Goal: Use online tool/utility: Utilize a website feature to perform a specific function

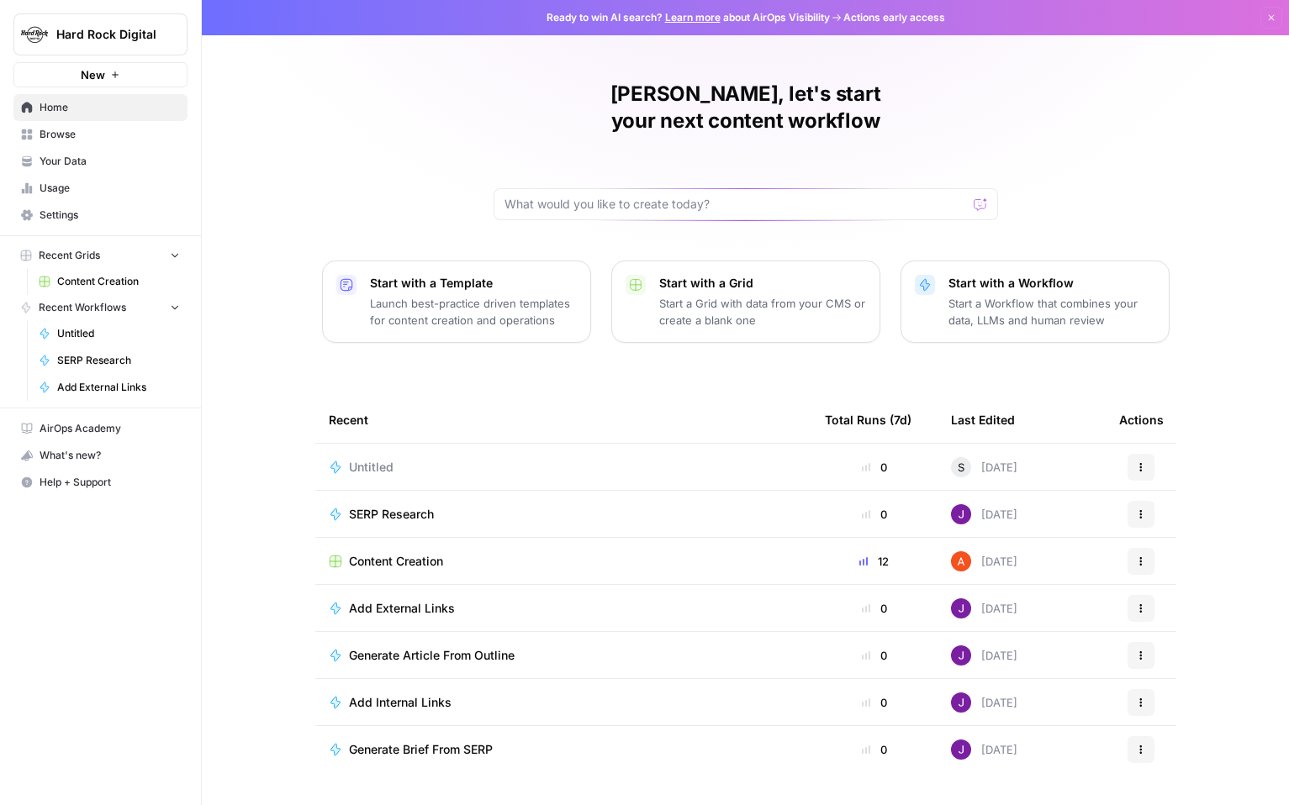
click at [1056, 295] on p "Start a Workflow that combines your data, LLMs and human review" at bounding box center [1051, 312] width 207 height 34
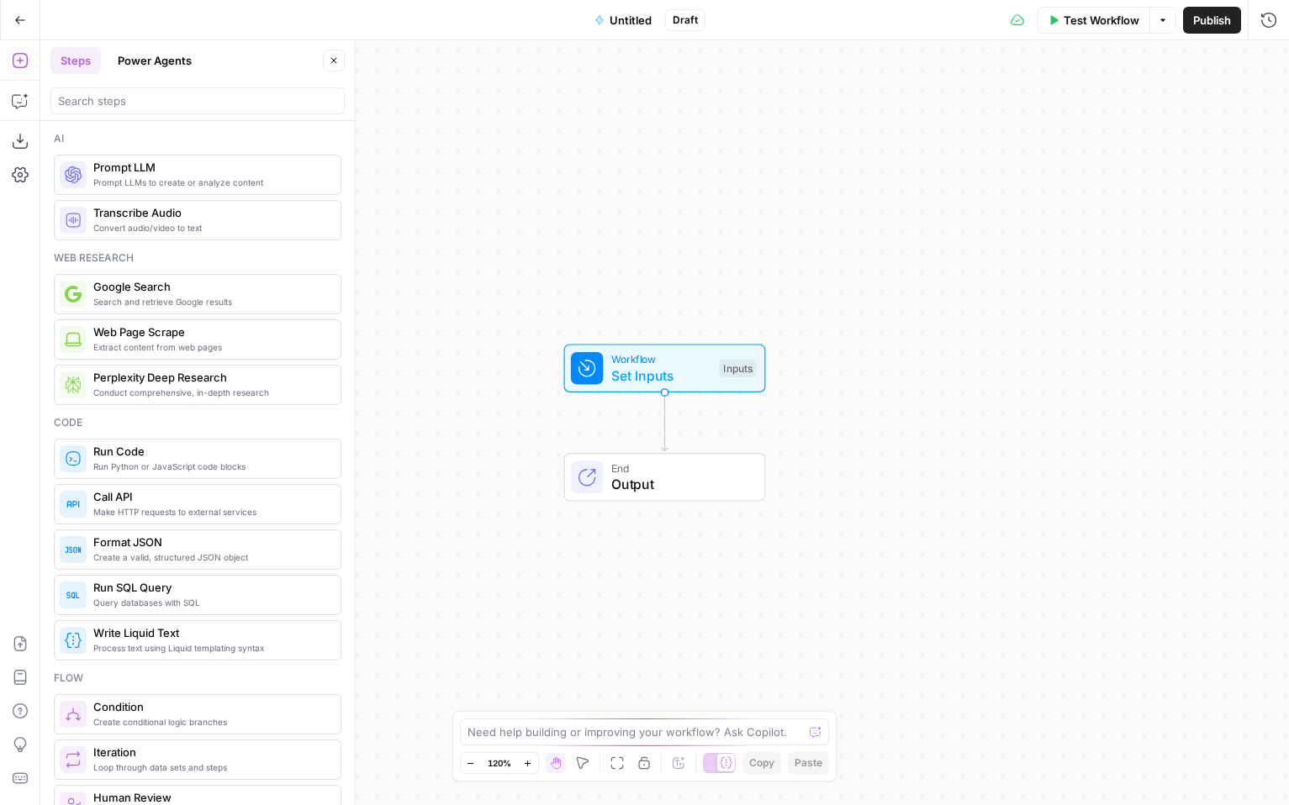
click at [145, 54] on button "Power Agents" at bounding box center [155, 60] width 94 height 27
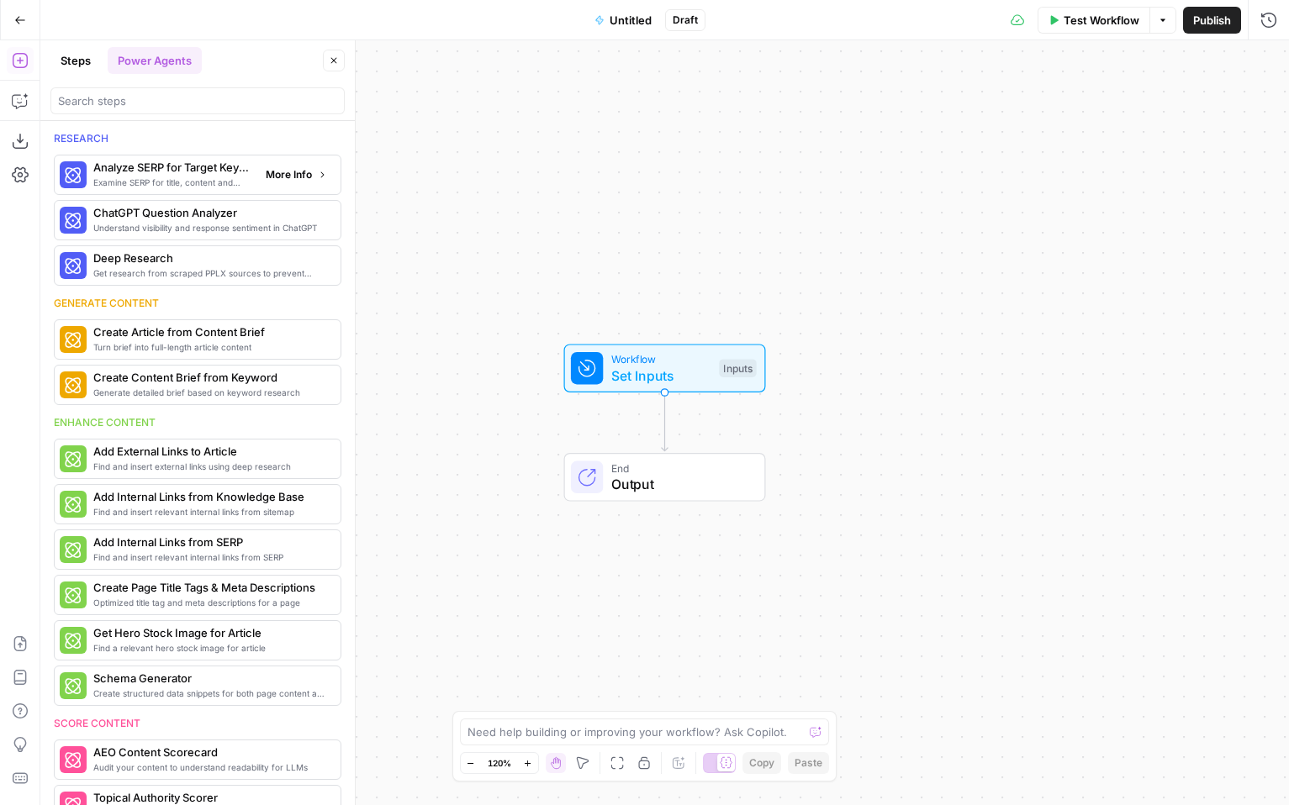
click at [191, 182] on span "Examine SERP for title, content and keyword patterns" at bounding box center [172, 182] width 159 height 13
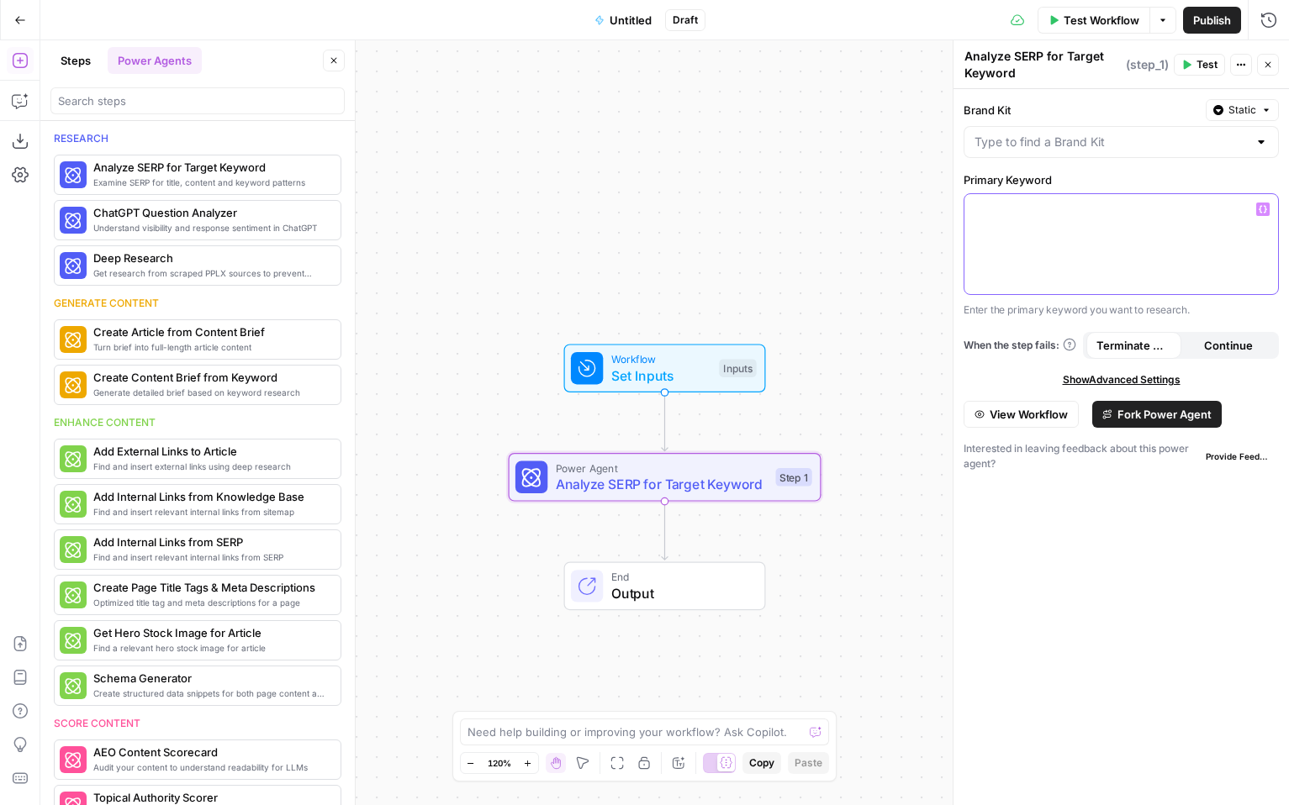
click at [1007, 214] on p at bounding box center [1120, 209] width 293 height 17
click at [1131, 134] on input "Brand Kit" at bounding box center [1110, 142] width 273 height 17
click at [1123, 187] on span "Hard Rock Digital" at bounding box center [1118, 184] width 280 height 17
type input "Hard Rock Digital"
click at [1136, 417] on span "Fork Power Agent" at bounding box center [1164, 414] width 94 height 17
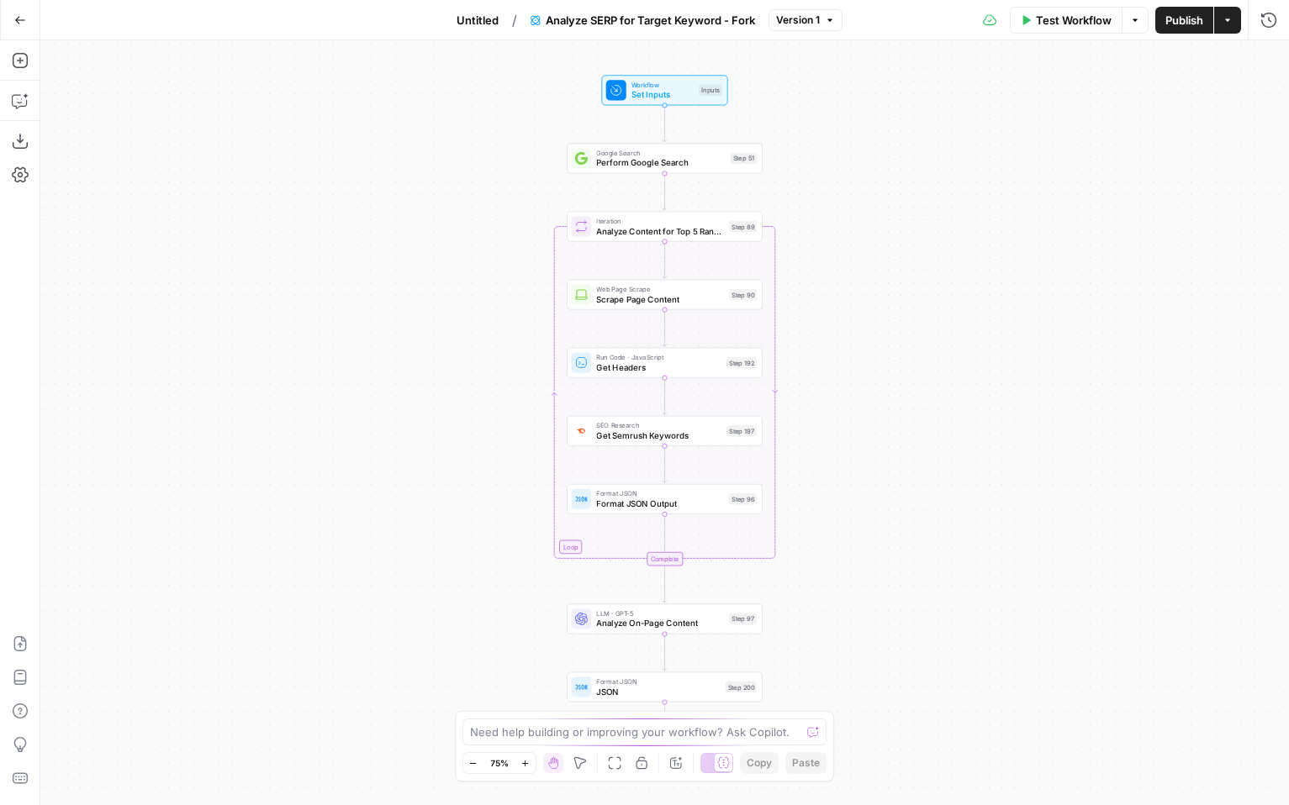
click at [741, 17] on span "Analyze SERP for Target Keyword - Fork" at bounding box center [650, 20] width 209 height 17
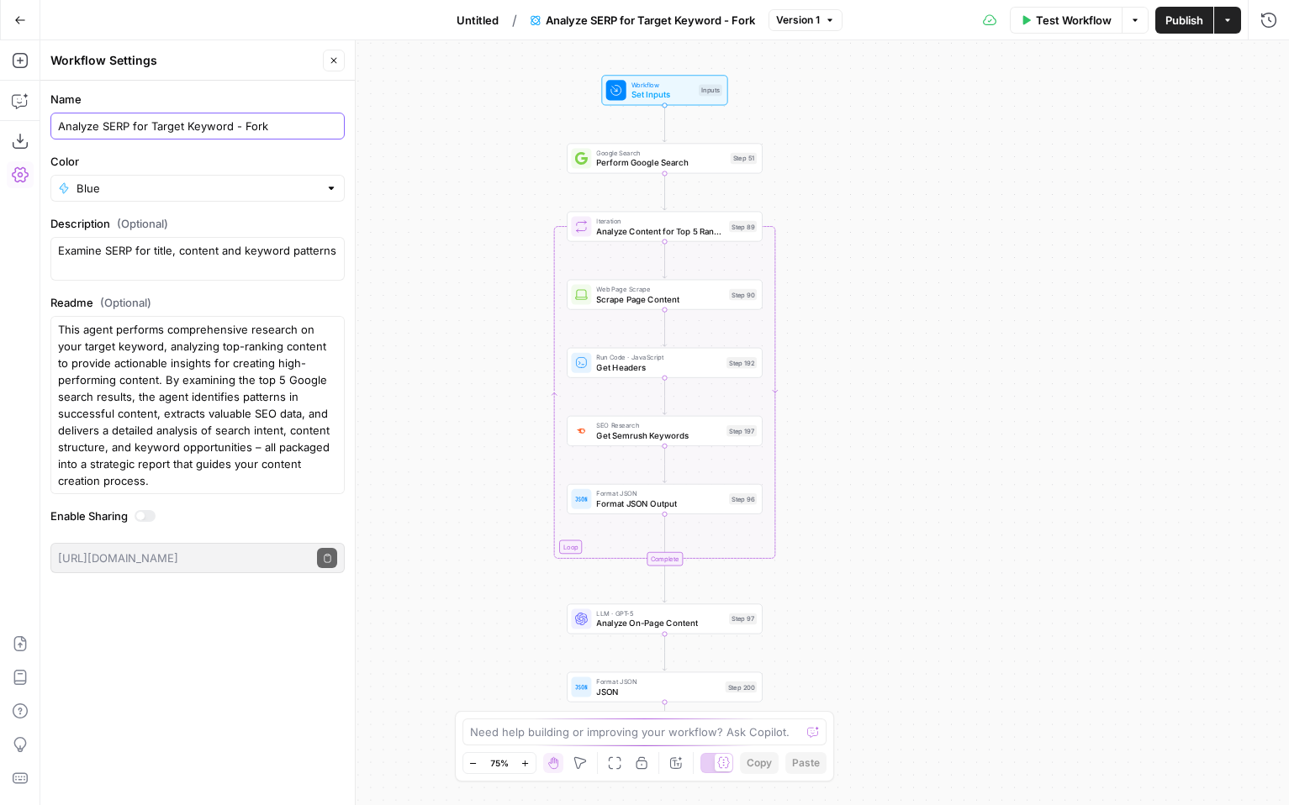
drag, startPoint x: 314, startPoint y: 126, endPoint x: 218, endPoint y: 8, distance: 152.9
click at [218, 8] on body "Hard Rock Digital New Home Browse Your Data Usage Settings Recent Grids Content…" at bounding box center [644, 402] width 1289 height 805
type input "[PERSON_NAME]"
click at [414, 182] on div "Workflow Set Inputs Inputs Google Search Perform Google Search Step 51 Loop Ite…" at bounding box center [664, 422] width 1248 height 765
click at [414, 183] on div "Workflow Set Inputs Inputs Google Search Perform Google Search Step 51 Loop Ite…" at bounding box center [664, 422] width 1248 height 765
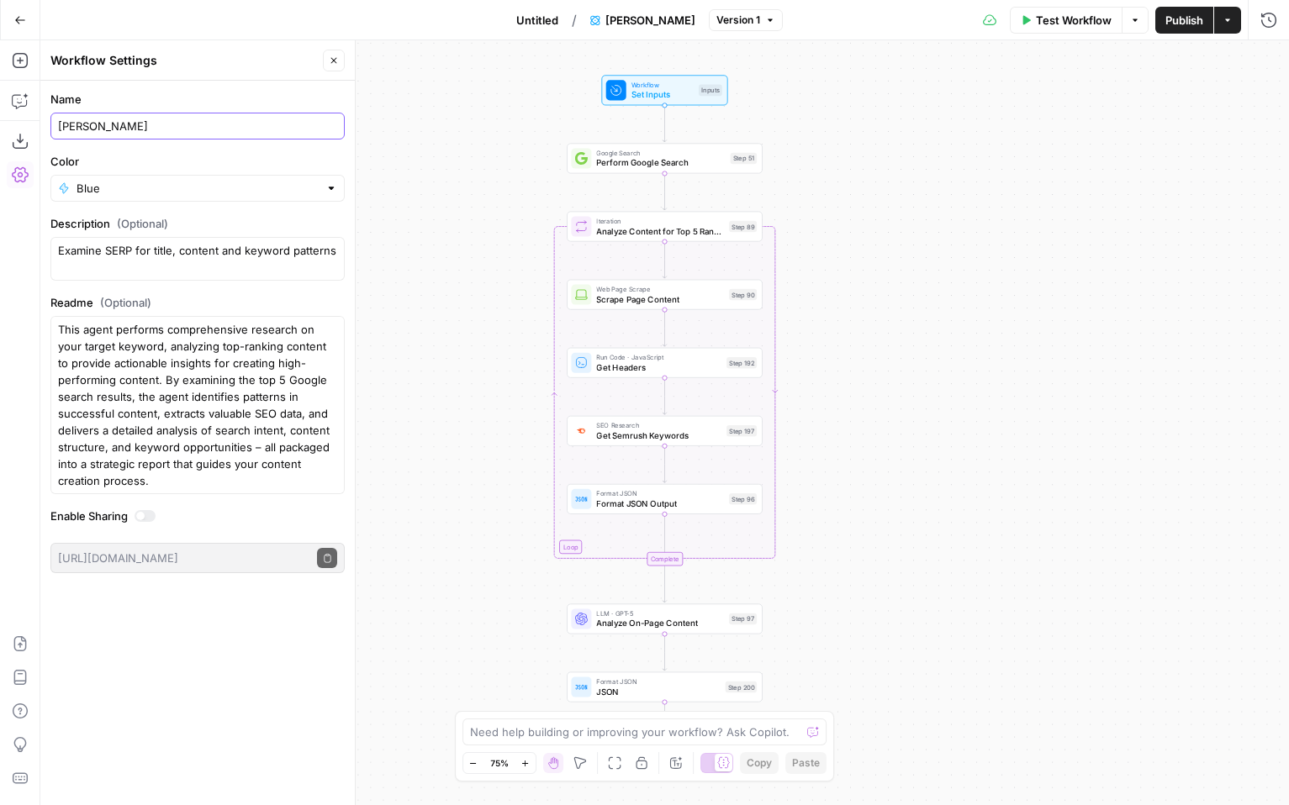
click at [246, 118] on input "[PERSON_NAME]" at bounding box center [197, 126] width 279 height 17
click at [416, 144] on div "Workflow Set Inputs Inputs Google Search Perform Google Search Step 51 Loop Ite…" at bounding box center [664, 422] width 1248 height 765
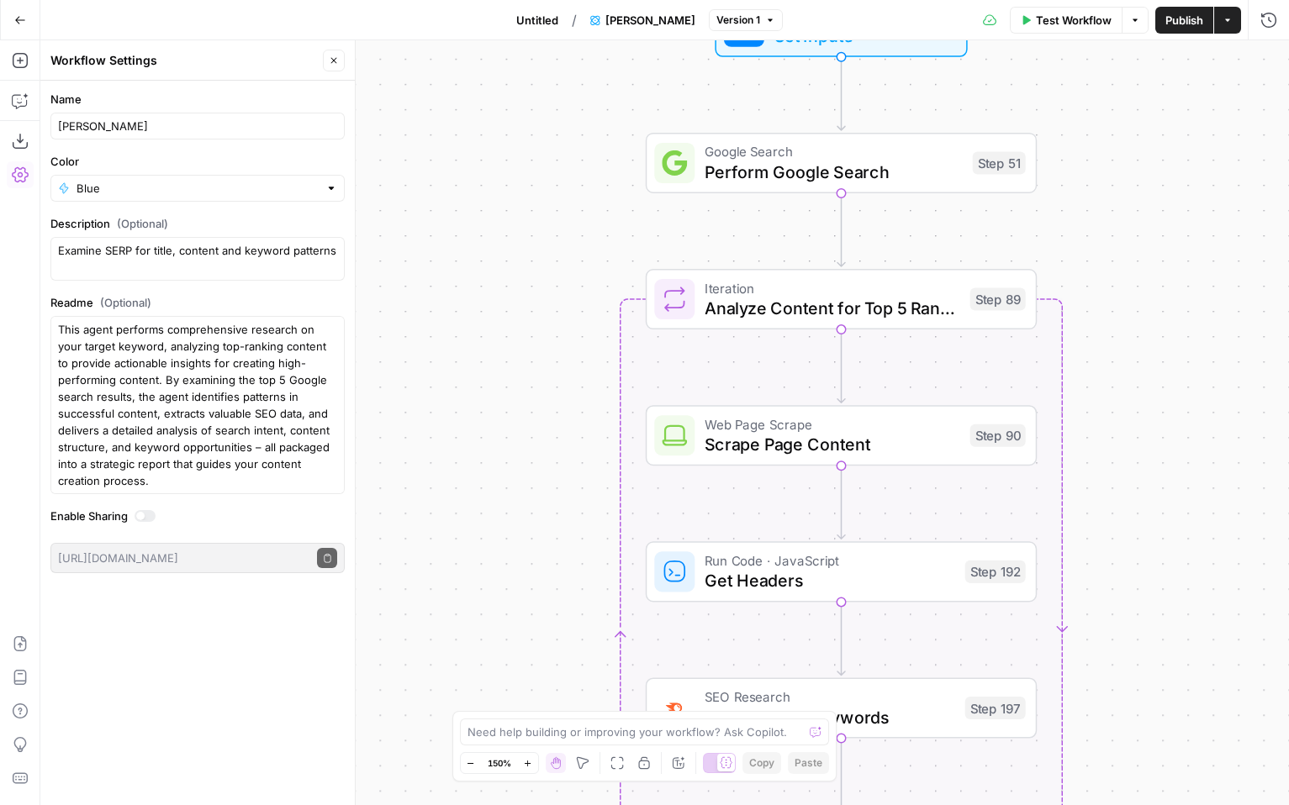
click at [339, 56] on button "Close" at bounding box center [334, 61] width 22 height 22
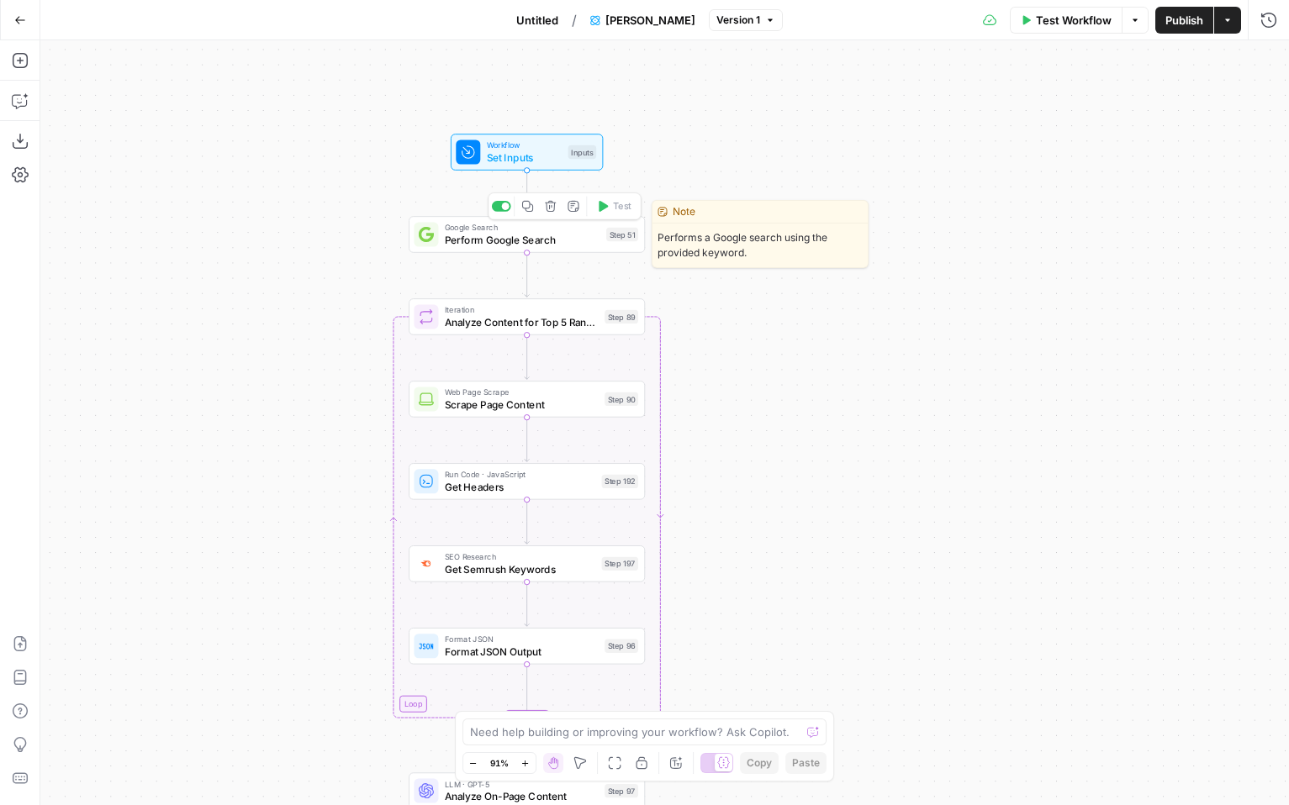
click at [551, 240] on span "Perform Google Search" at bounding box center [523, 239] width 156 height 15
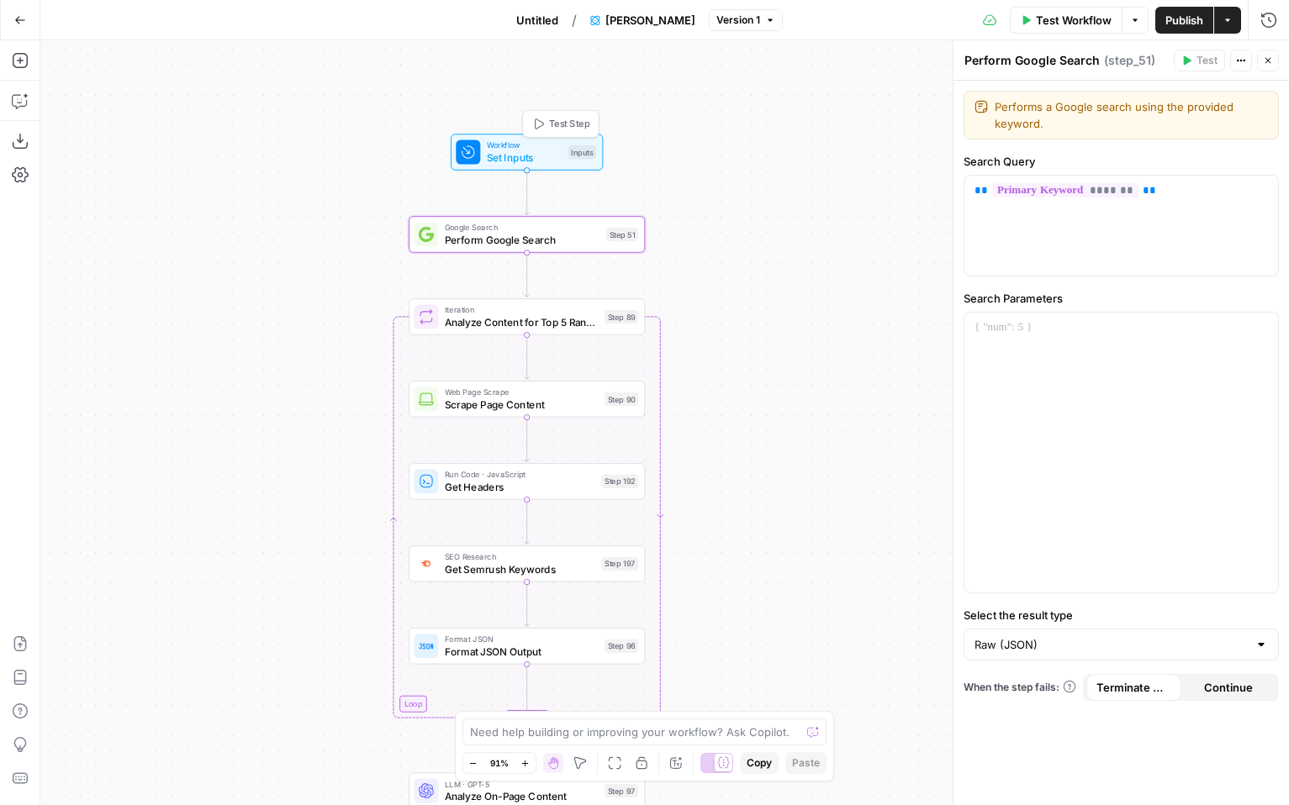
click at [521, 151] on span "Set Inputs" at bounding box center [525, 157] width 76 height 15
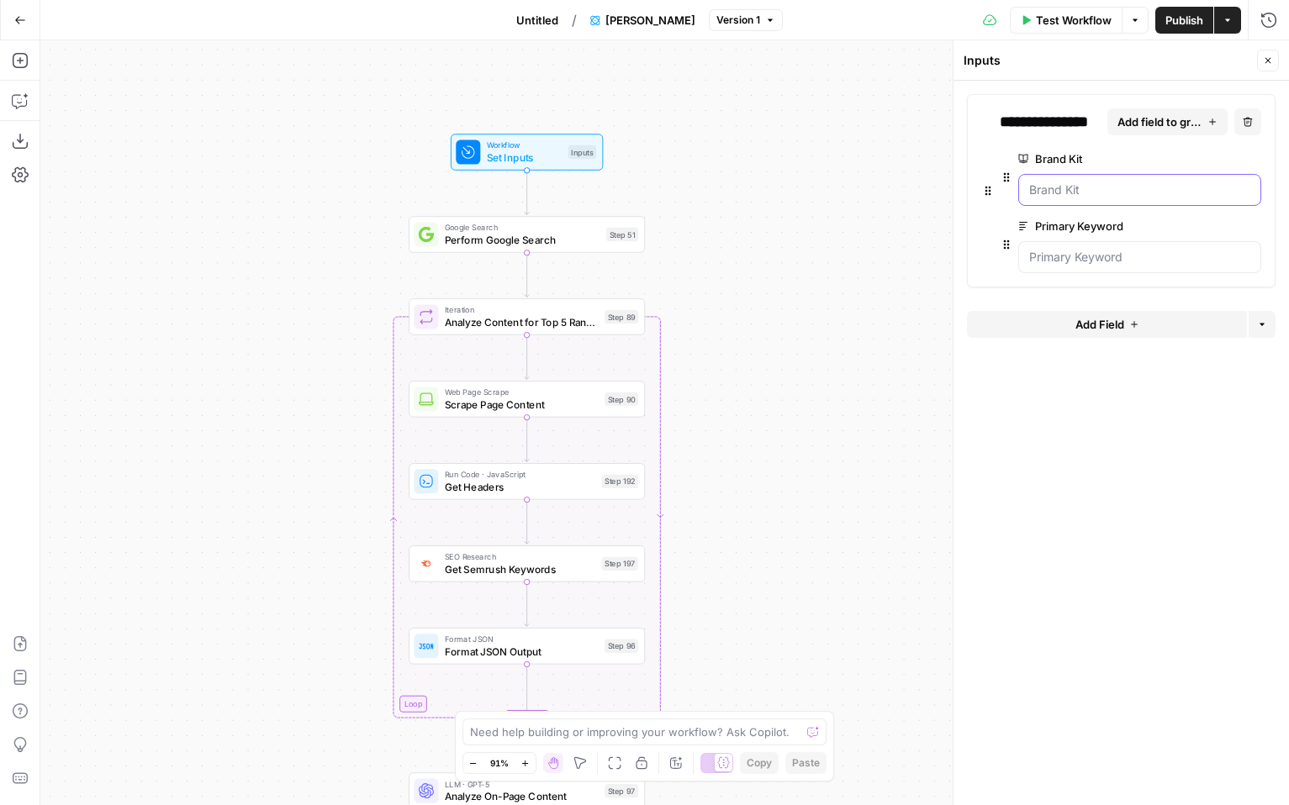
click at [1063, 185] on Kit "Brand Kit" at bounding box center [1139, 190] width 221 height 17
click at [1070, 191] on Kit "Brand Kit" at bounding box center [1139, 190] width 221 height 17
click at [1067, 190] on Kit "Brand Kit" at bounding box center [1139, 190] width 221 height 17
click at [1166, 196] on Kit "Brand Kit" at bounding box center [1139, 190] width 221 height 17
click at [1183, 208] on div "Brand Kit edit field Delete group" at bounding box center [1129, 182] width 261 height 67
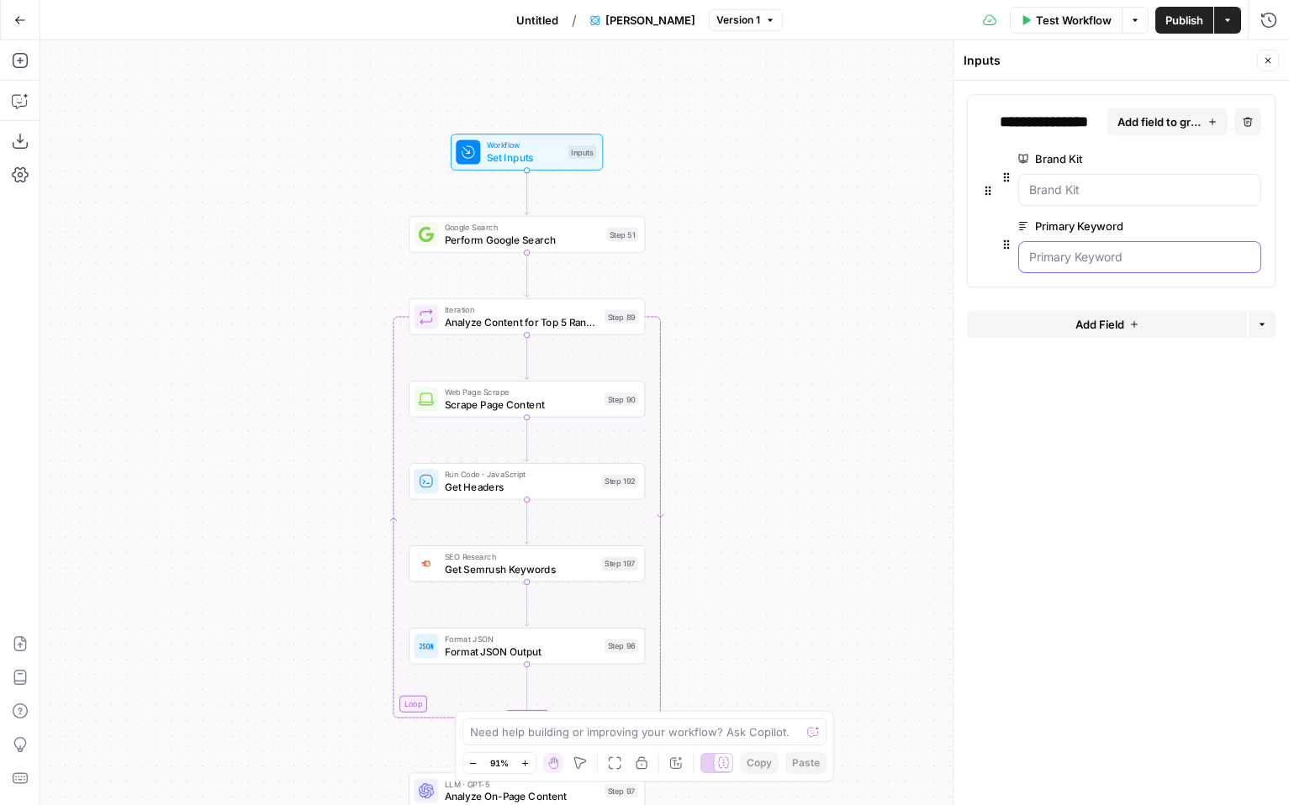
click at [1049, 256] on Keyword "Primary Keyword" at bounding box center [1139, 257] width 221 height 17
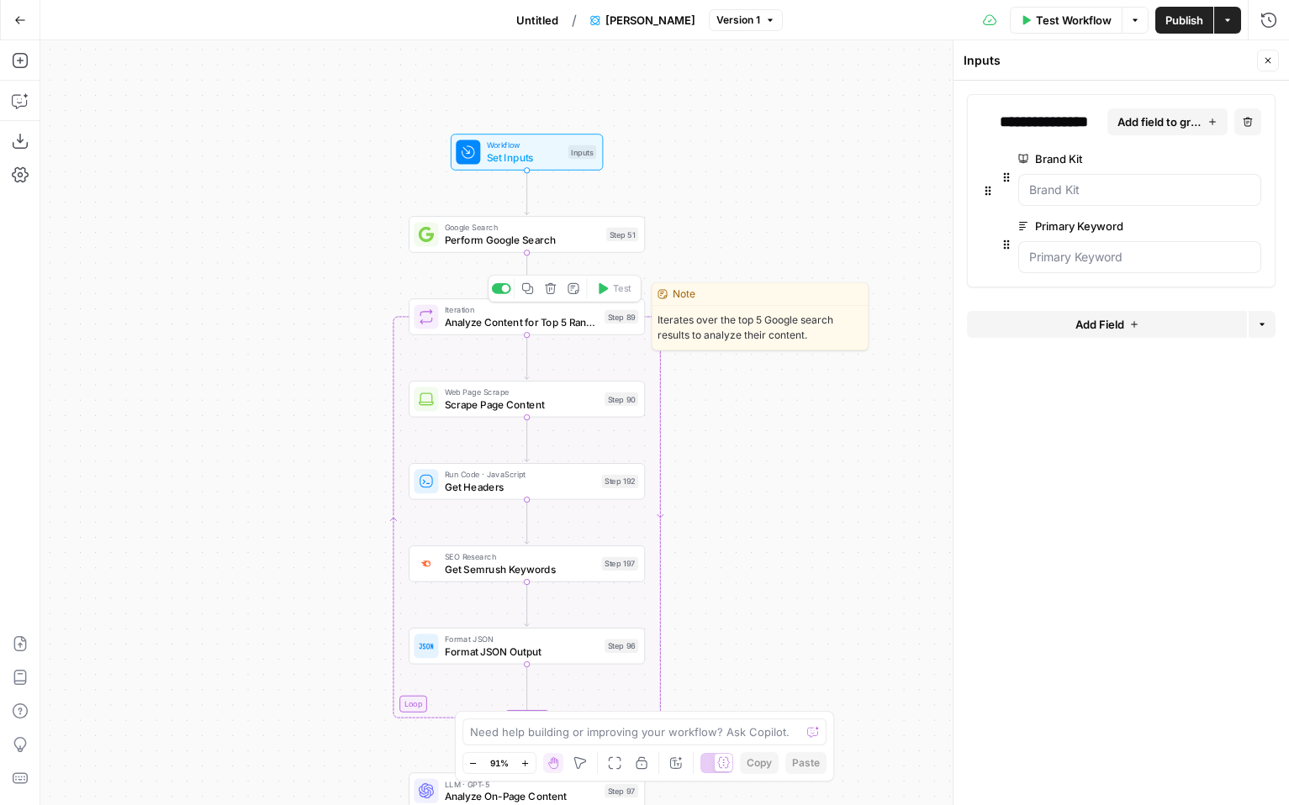
click at [562, 322] on span "Analyze Content for Top 5 Ranking Pages" at bounding box center [522, 321] width 154 height 15
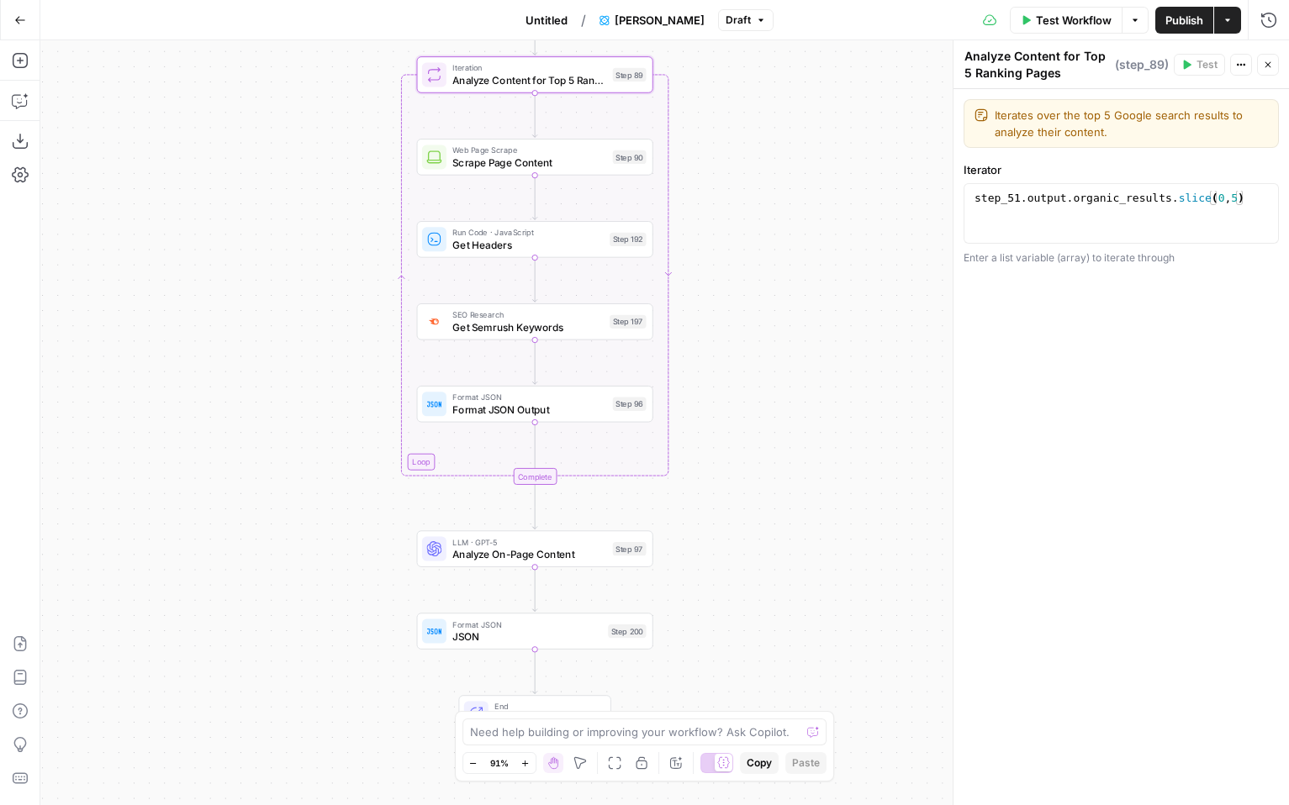
click at [1064, 15] on span "Test Workflow" at bounding box center [1074, 20] width 76 height 17
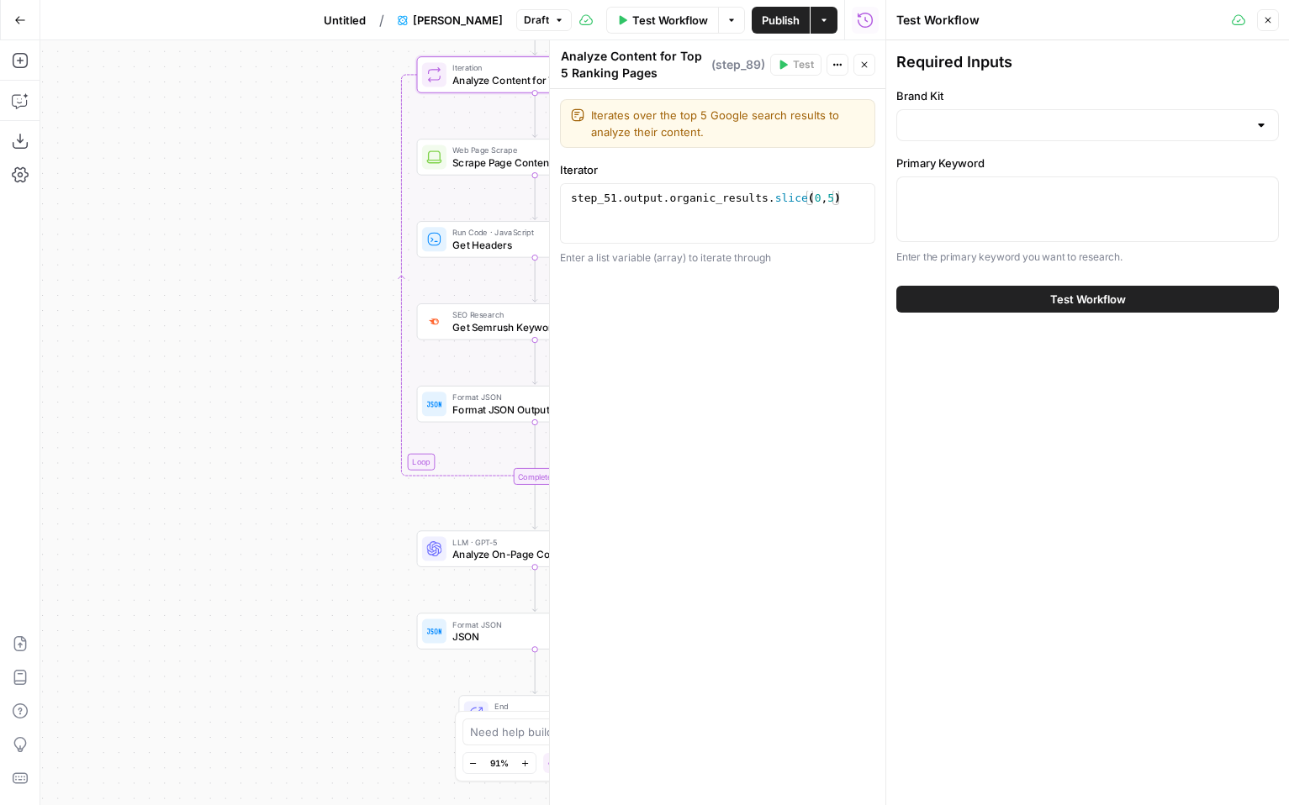
click at [972, 303] on button "Test Workflow" at bounding box center [1087, 299] width 382 height 27
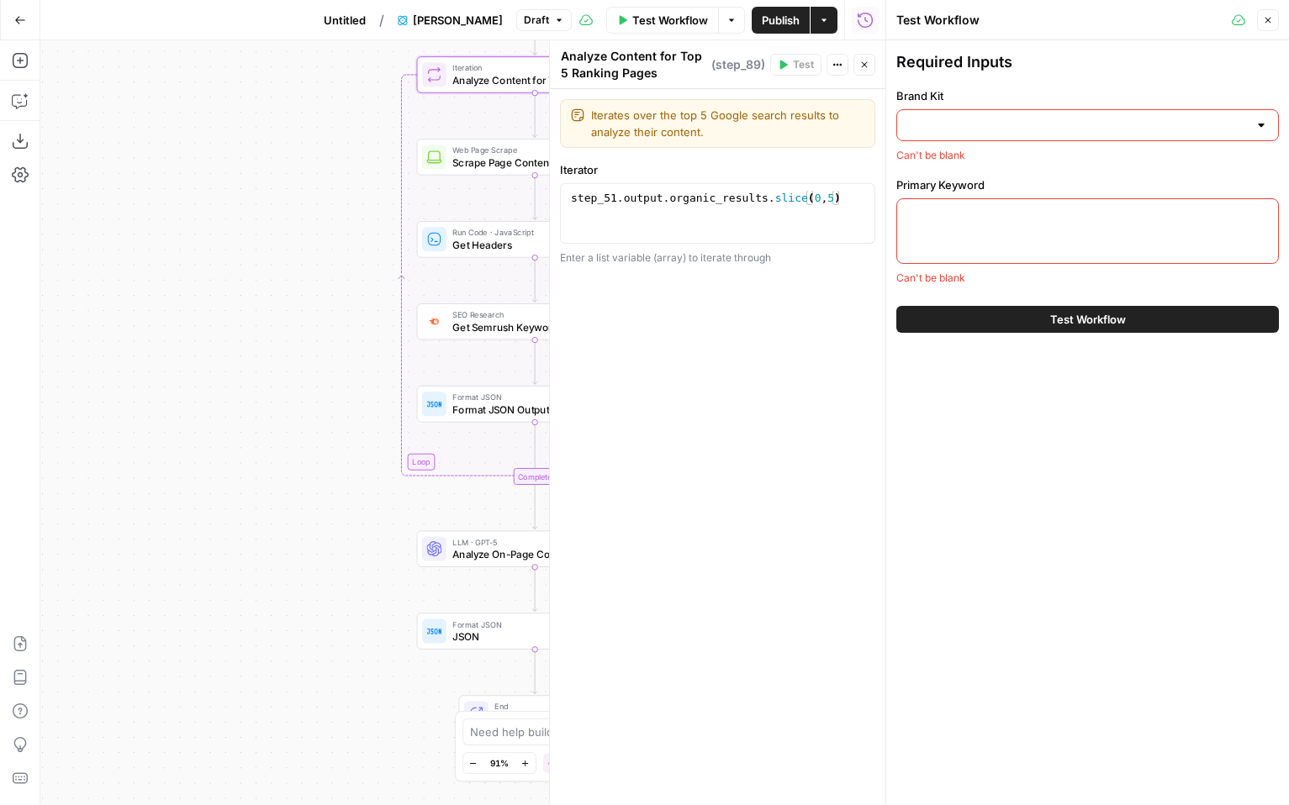
click at [956, 132] on input "Brand Kit" at bounding box center [1077, 125] width 340 height 17
click at [1157, 163] on span "Hard Rock Digital" at bounding box center [1083, 167] width 347 height 17
type input "Hard Rock Digital"
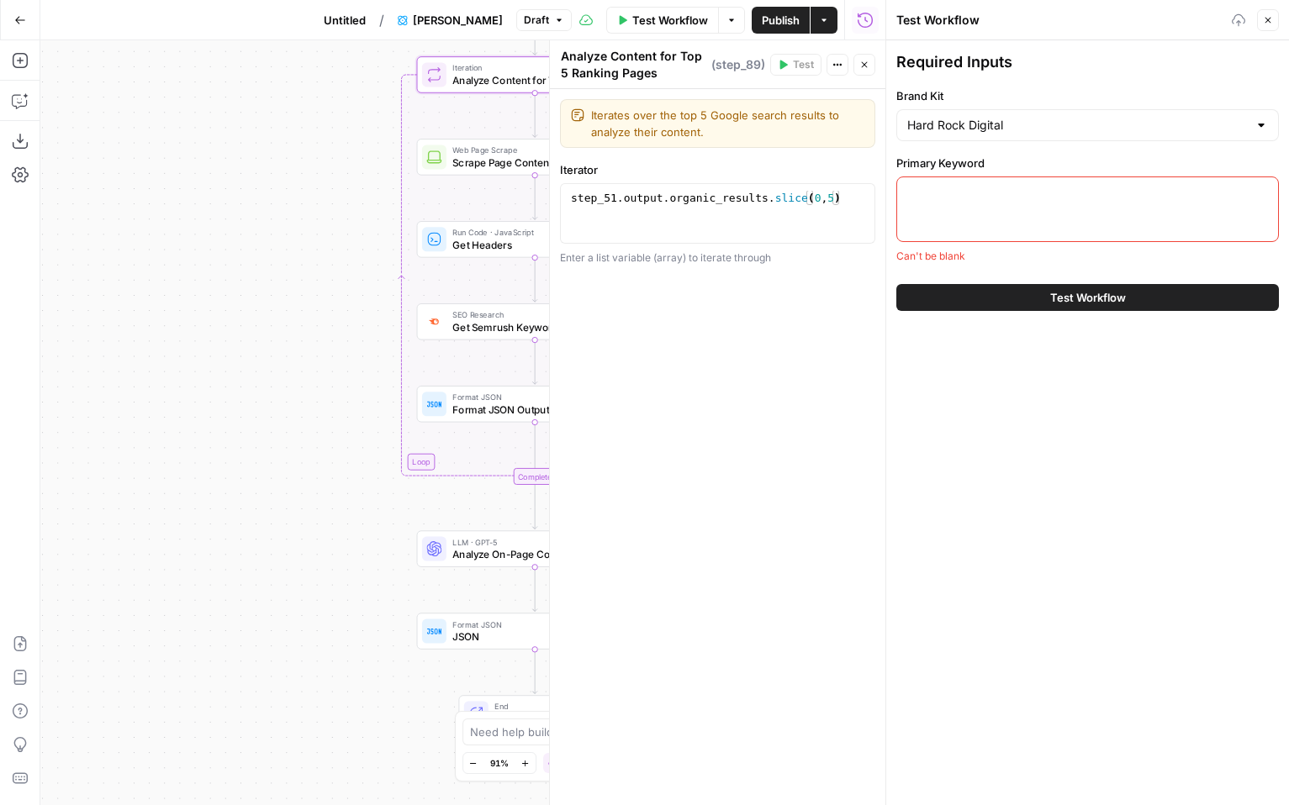
click at [1154, 189] on textarea "Primary Keyword" at bounding box center [1087, 192] width 361 height 17
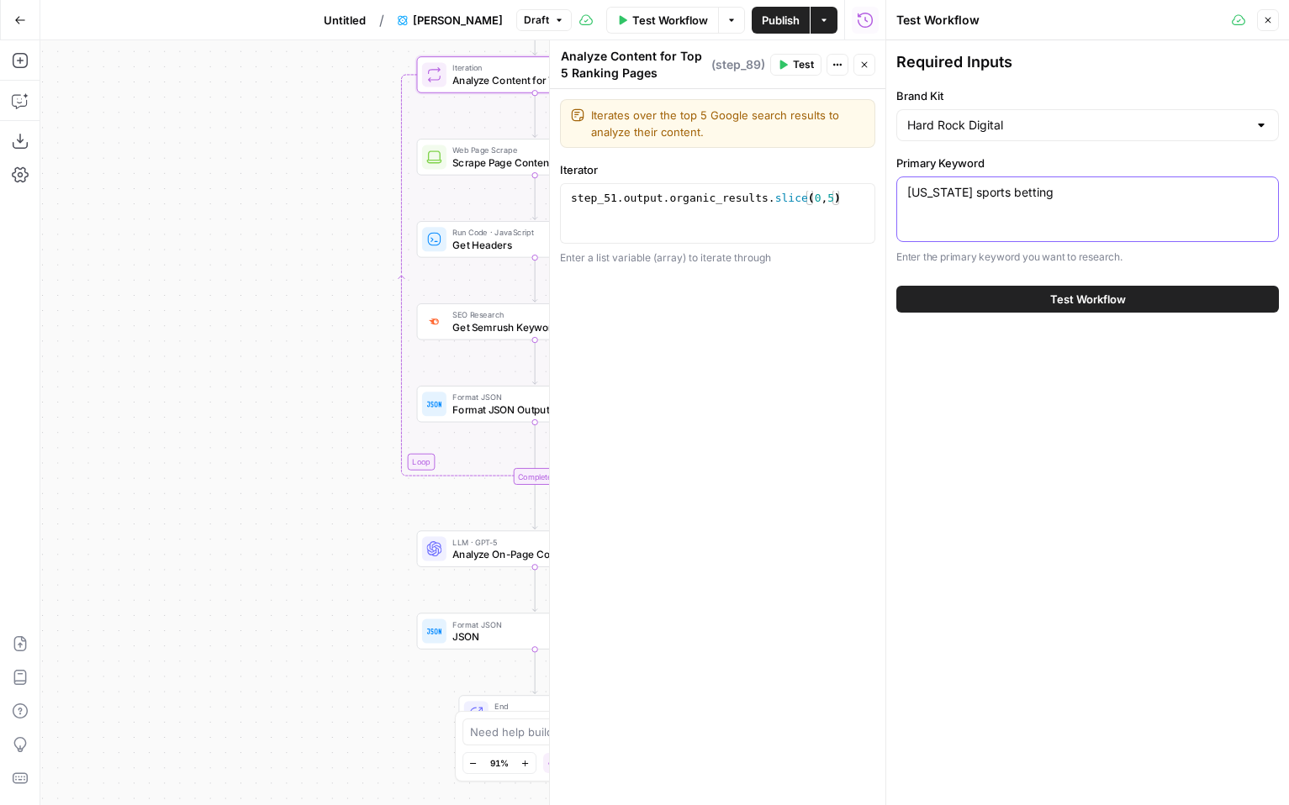
type textarea "[US_STATE] sports betting"
click at [1100, 293] on span "Test Workflow" at bounding box center [1088, 299] width 76 height 17
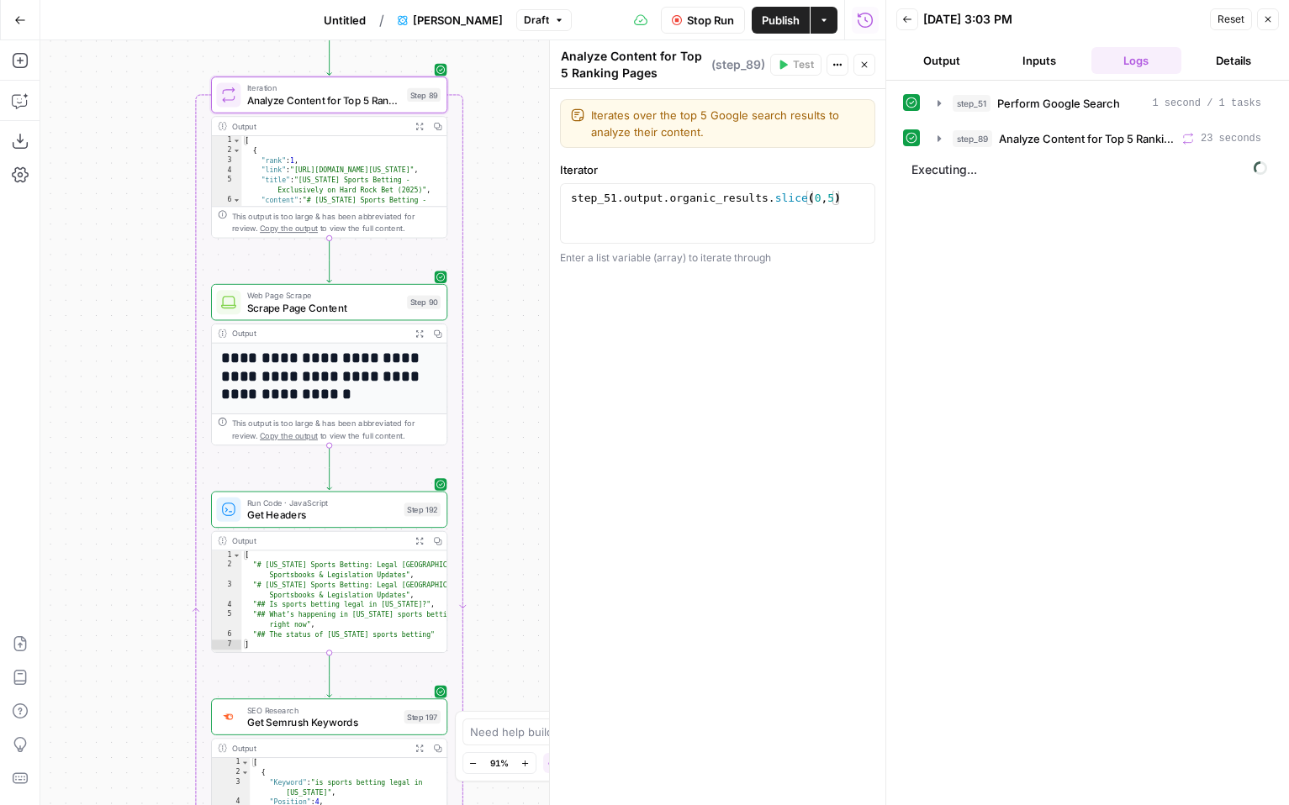
type textarea "**********"
click at [498, 144] on div "**********" at bounding box center [462, 422] width 845 height 765
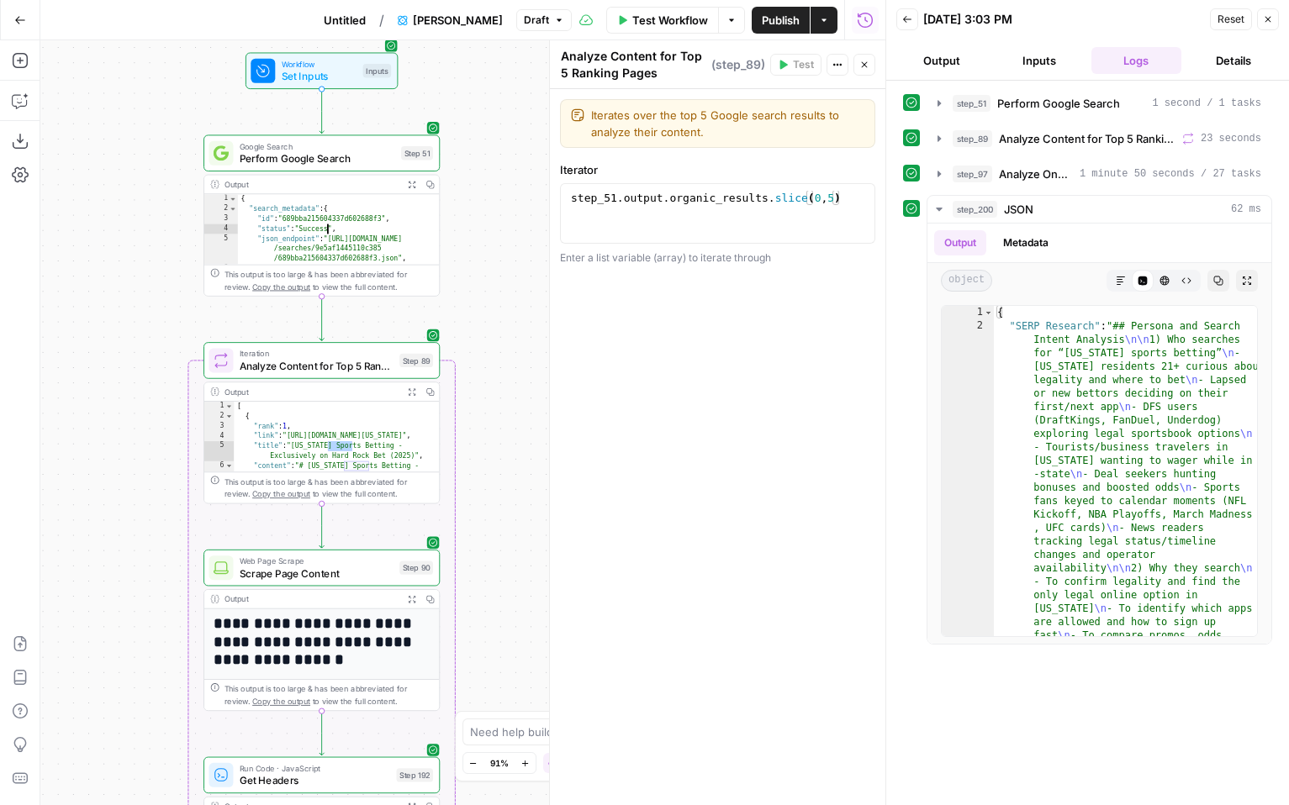
click at [335, 230] on div "{ "search_metadata" : { "id" : "689bba215604337d602688f3" , "status" : "Success…" at bounding box center [339, 254] width 202 height 121
click at [360, 286] on div "This output is too large & has been abbreviated for review. Copy the output to …" at bounding box center [328, 280] width 209 height 24
click at [252, 288] on span "Copy the output" at bounding box center [281, 286] width 58 height 9
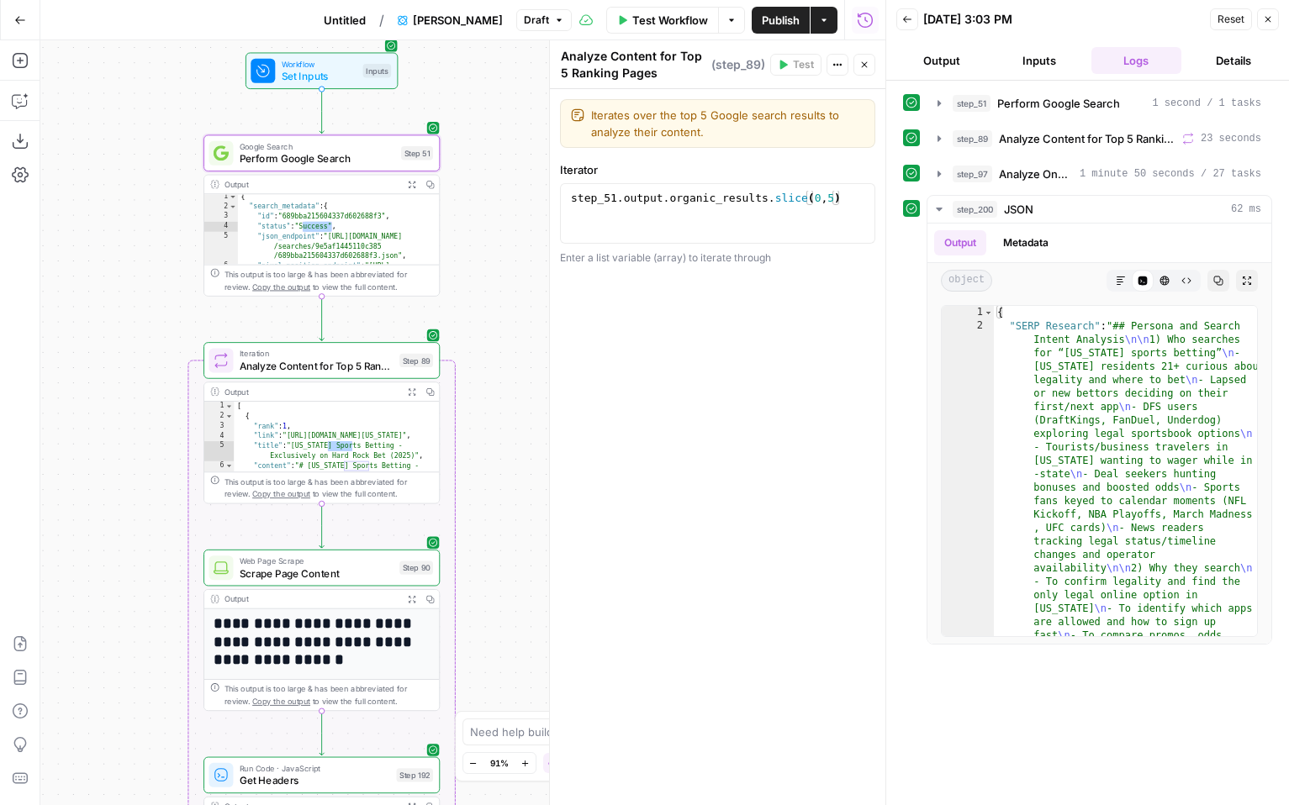
click at [324, 308] on icon "Edge from step_51 to step_89" at bounding box center [321, 319] width 4 height 45
click at [354, 211] on div "{ "search_metadata" : { "id" : "689bba215604337d602688f3" , "status" : "Success…" at bounding box center [339, 252] width 202 height 121
type textarea "**********"
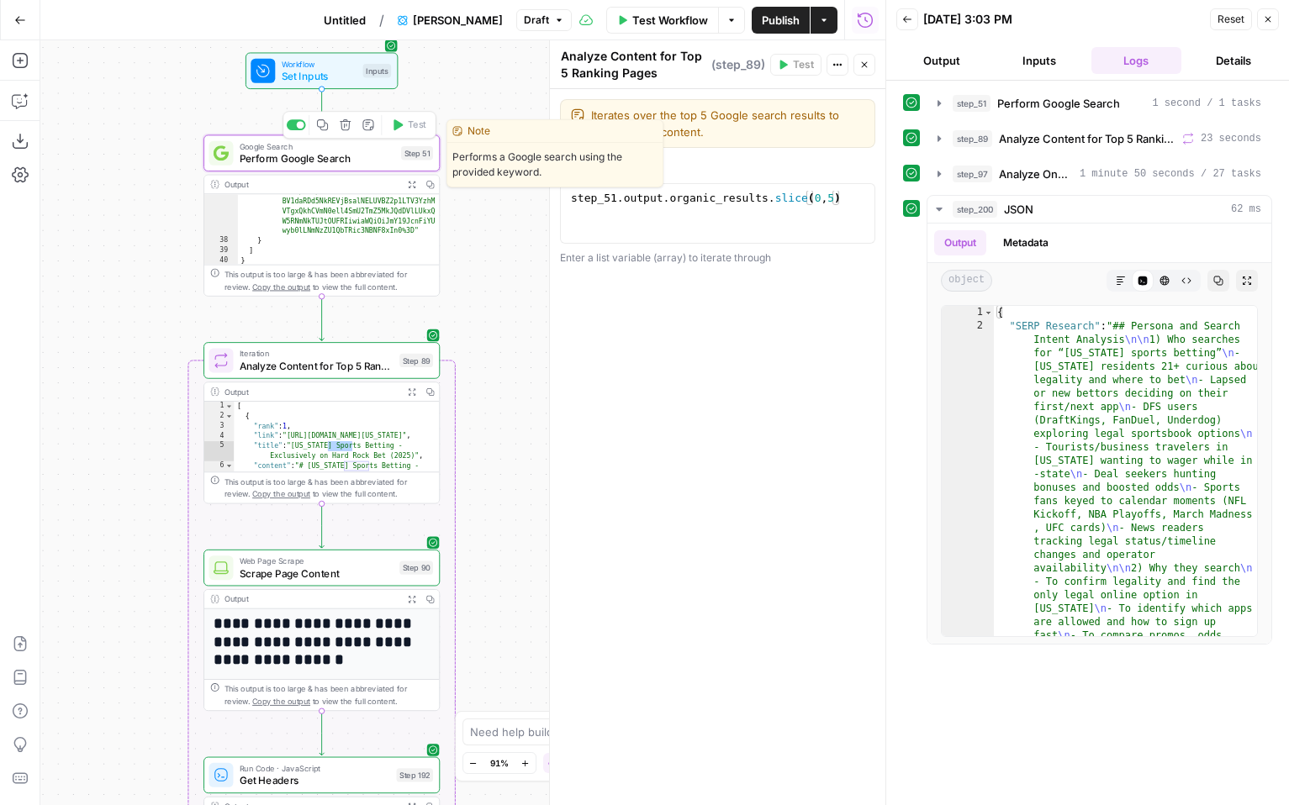
click at [342, 156] on span "Perform Google Search" at bounding box center [318, 158] width 156 height 15
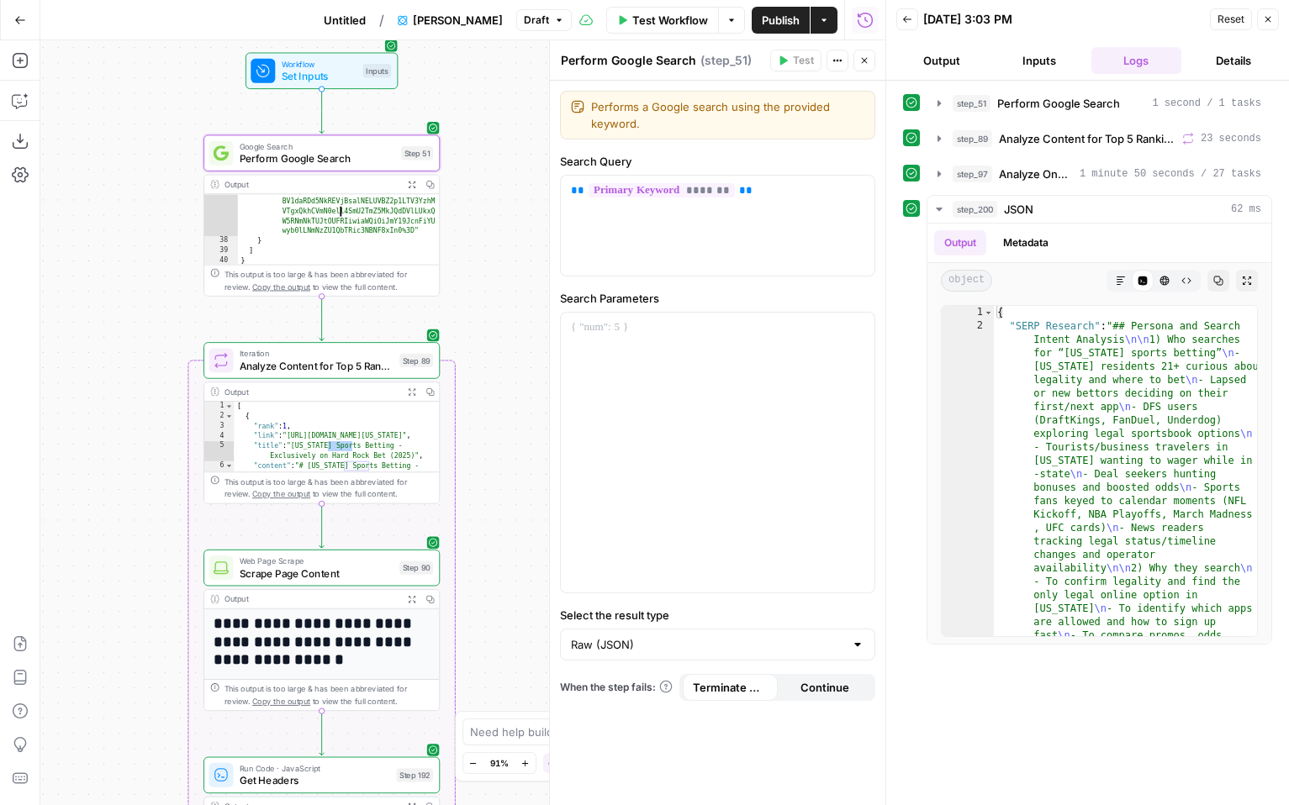
click at [349, 217] on div ""serpapi_link" : "[URL][DOMAIN_NAME] /search.json?device=desktop&engine =google…" at bounding box center [339, 128] width 202 height 379
click at [320, 295] on div "This output is too large & has been abbreviated for review. Copy the output to …" at bounding box center [321, 280] width 235 height 31
click at [361, 231] on div ""serpapi_link" : "[URL][DOMAIN_NAME] /search.json?device=desktop&engine =google…" at bounding box center [339, 128] width 202 height 379
click at [1017, 98] on span "Perform Google Search" at bounding box center [1058, 103] width 123 height 17
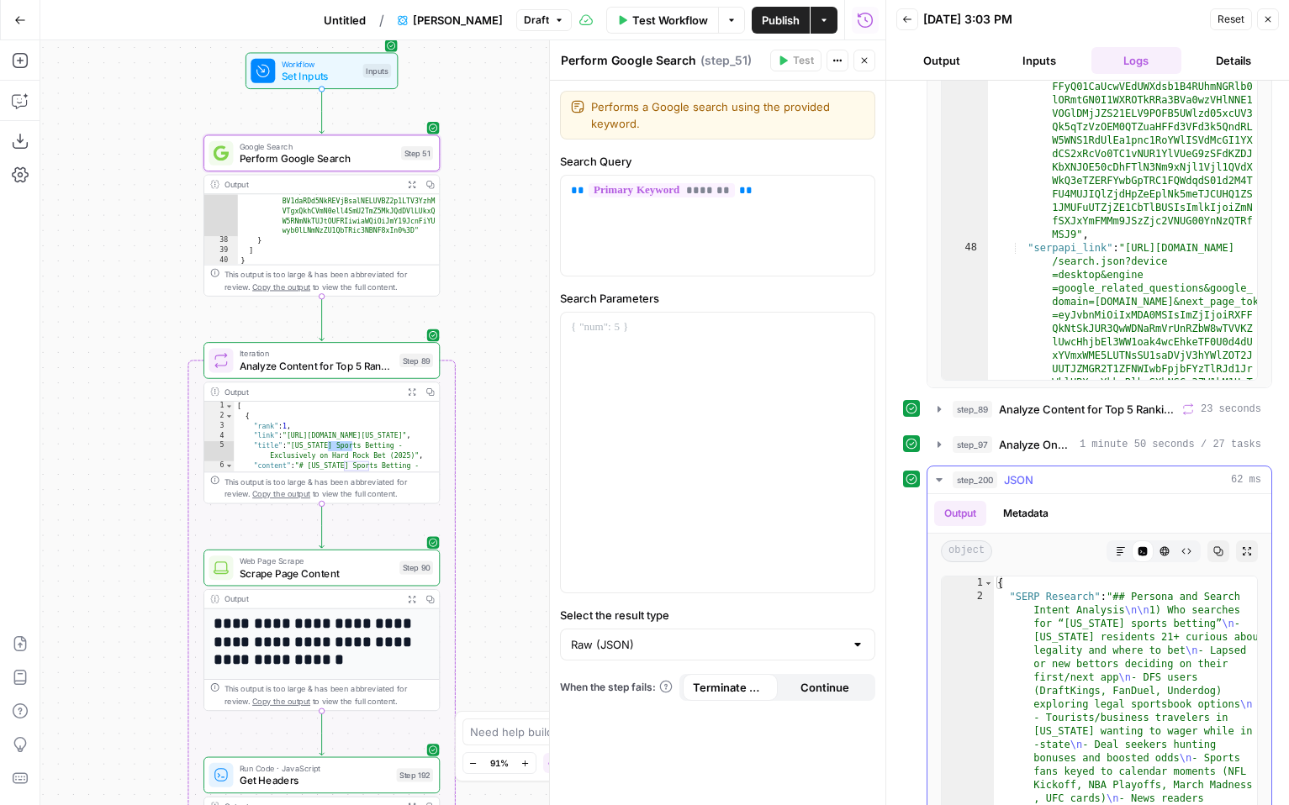
scroll to position [114, 0]
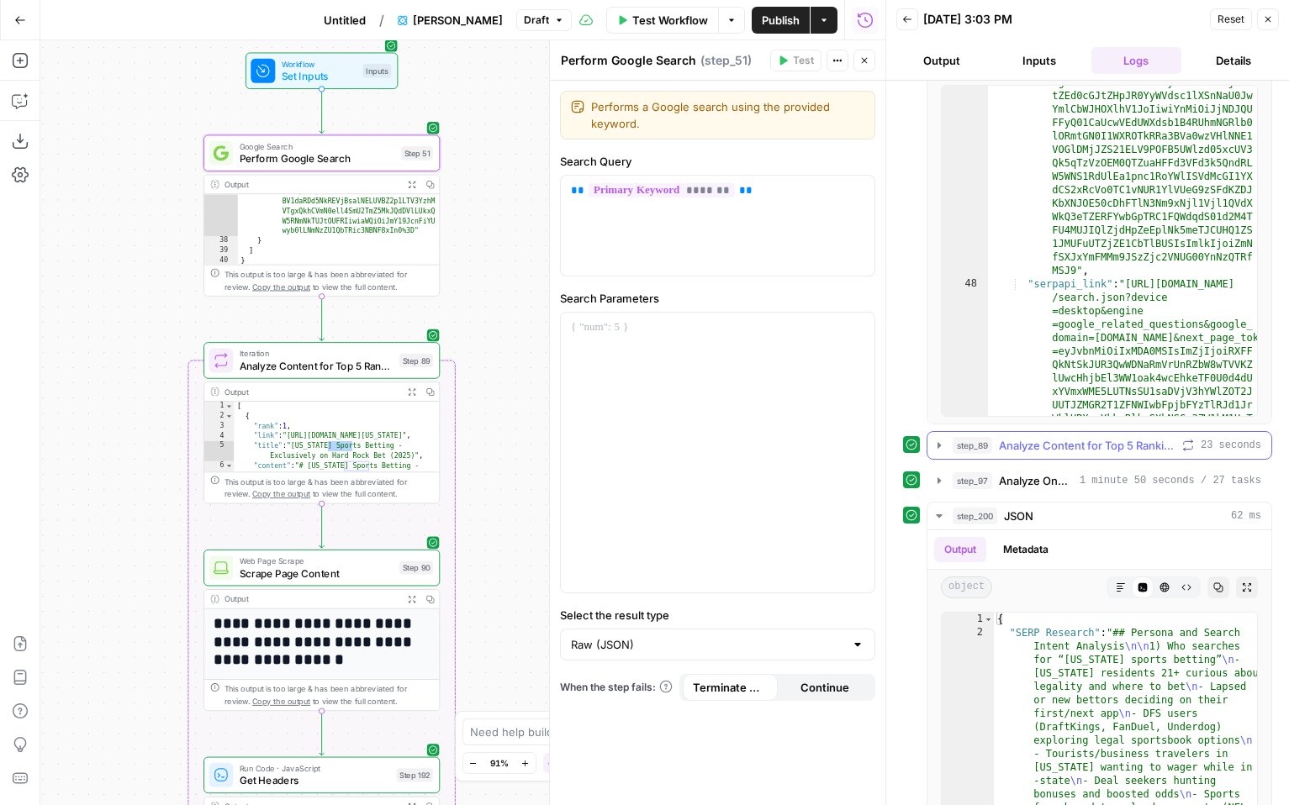
click at [938, 445] on icon "button" at bounding box center [938, 445] width 3 height 6
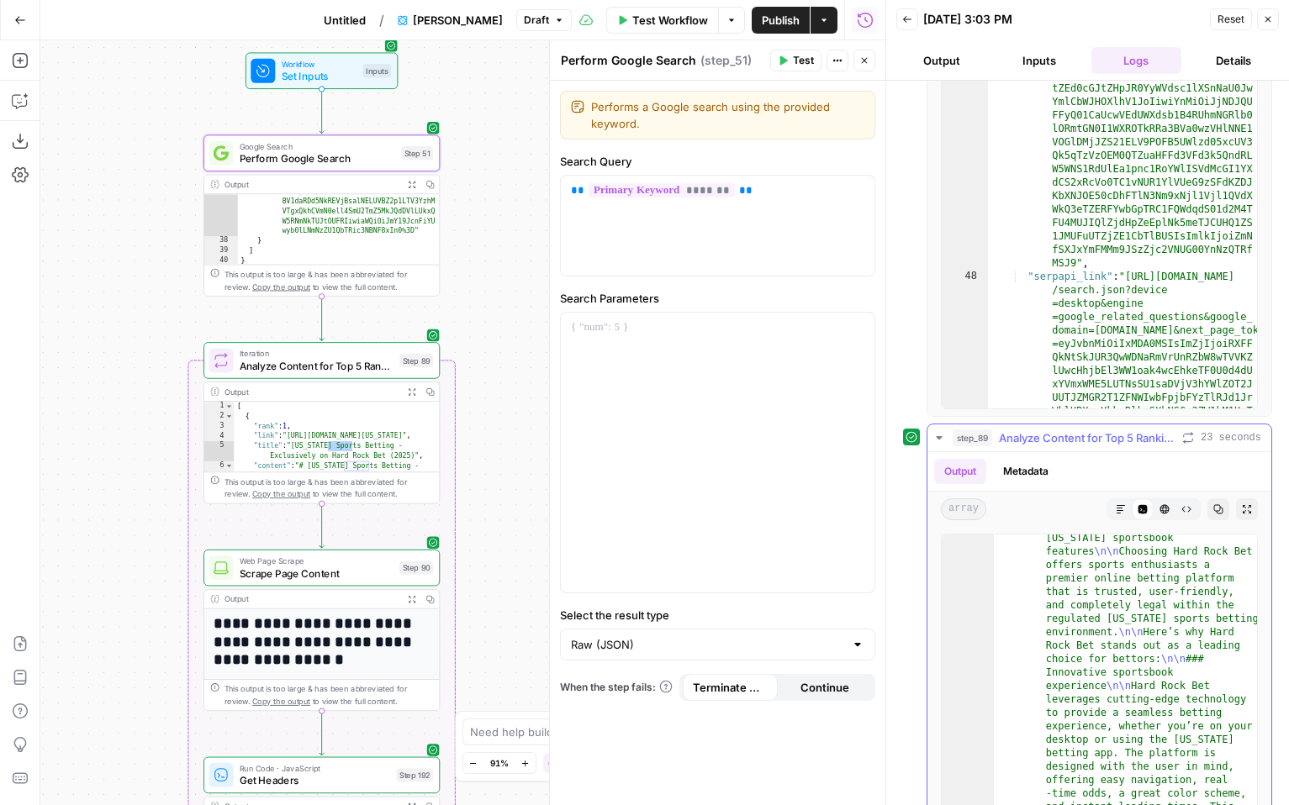
scroll to position [621, 0]
click at [971, 435] on span "step_89" at bounding box center [972, 438] width 40 height 17
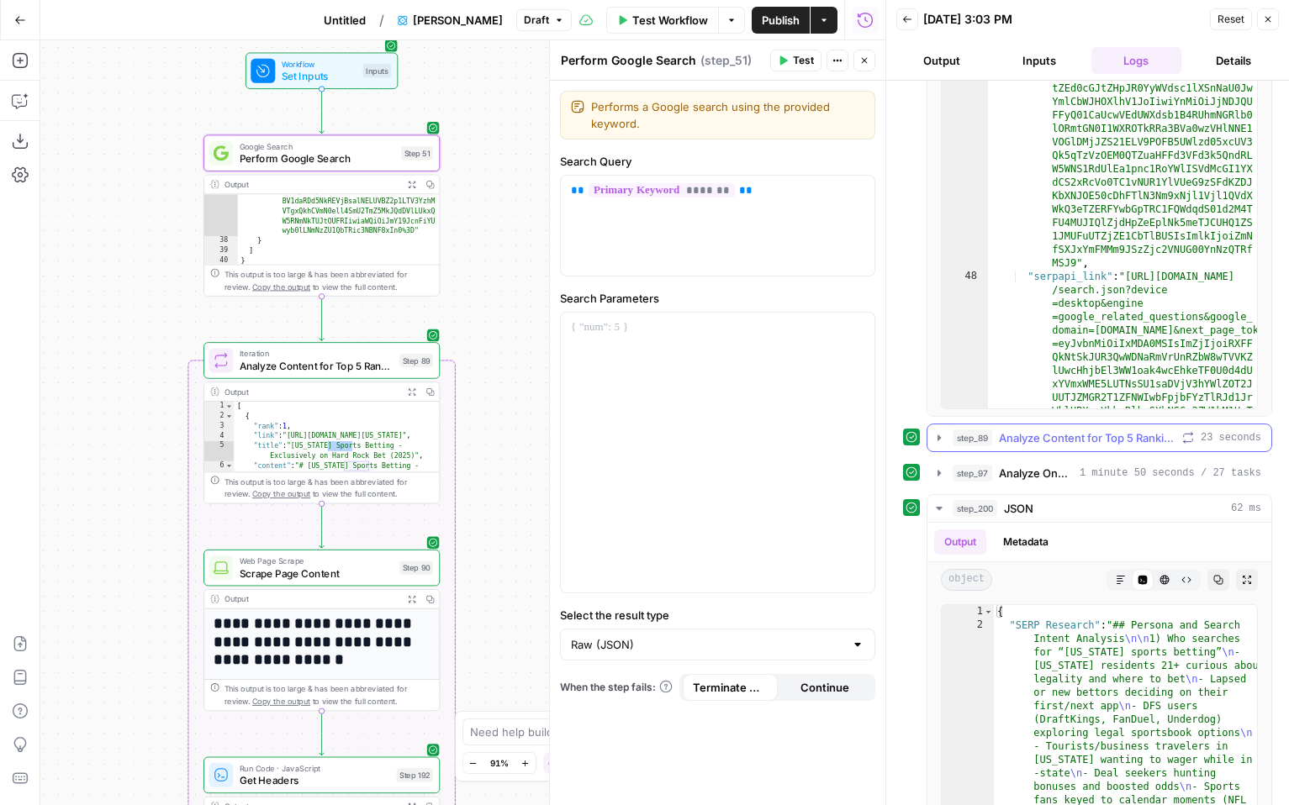
click at [941, 437] on icon "button" at bounding box center [938, 437] width 13 height 13
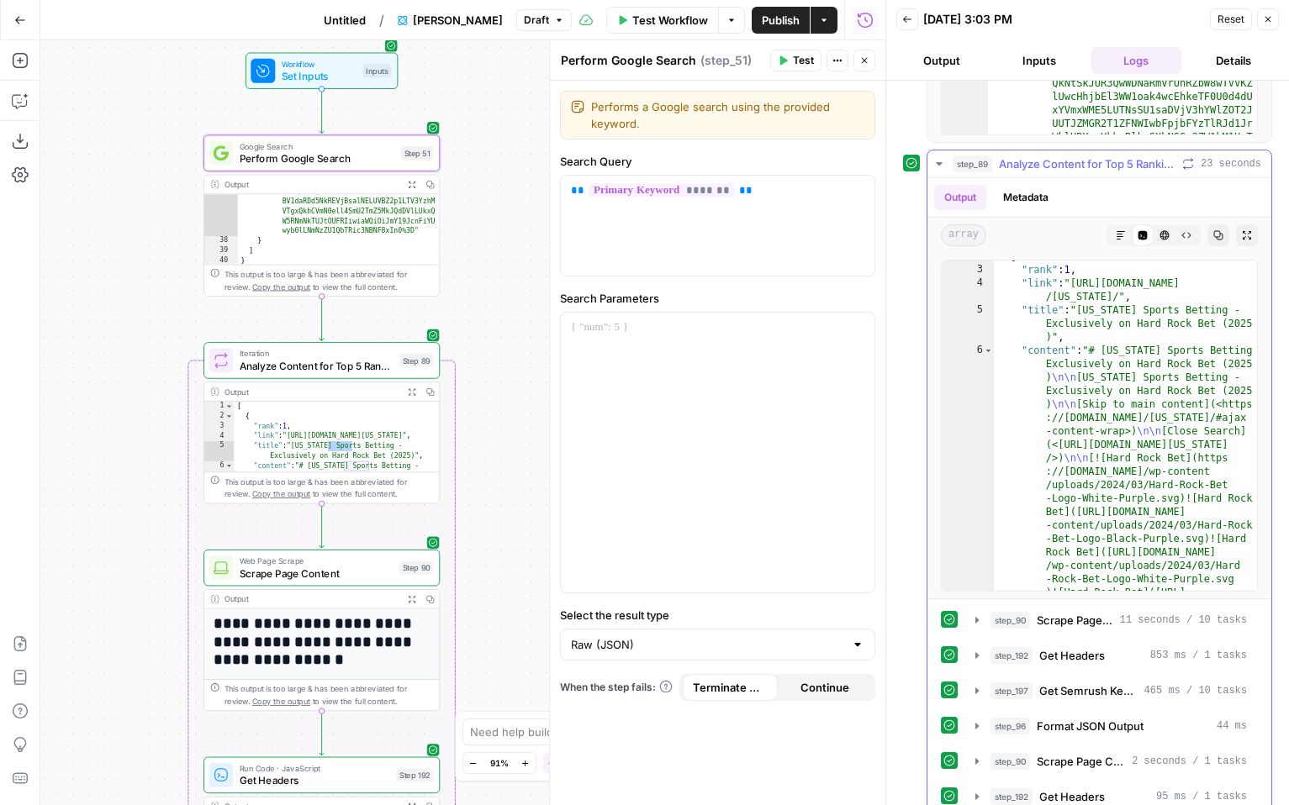
scroll to position [398, 0]
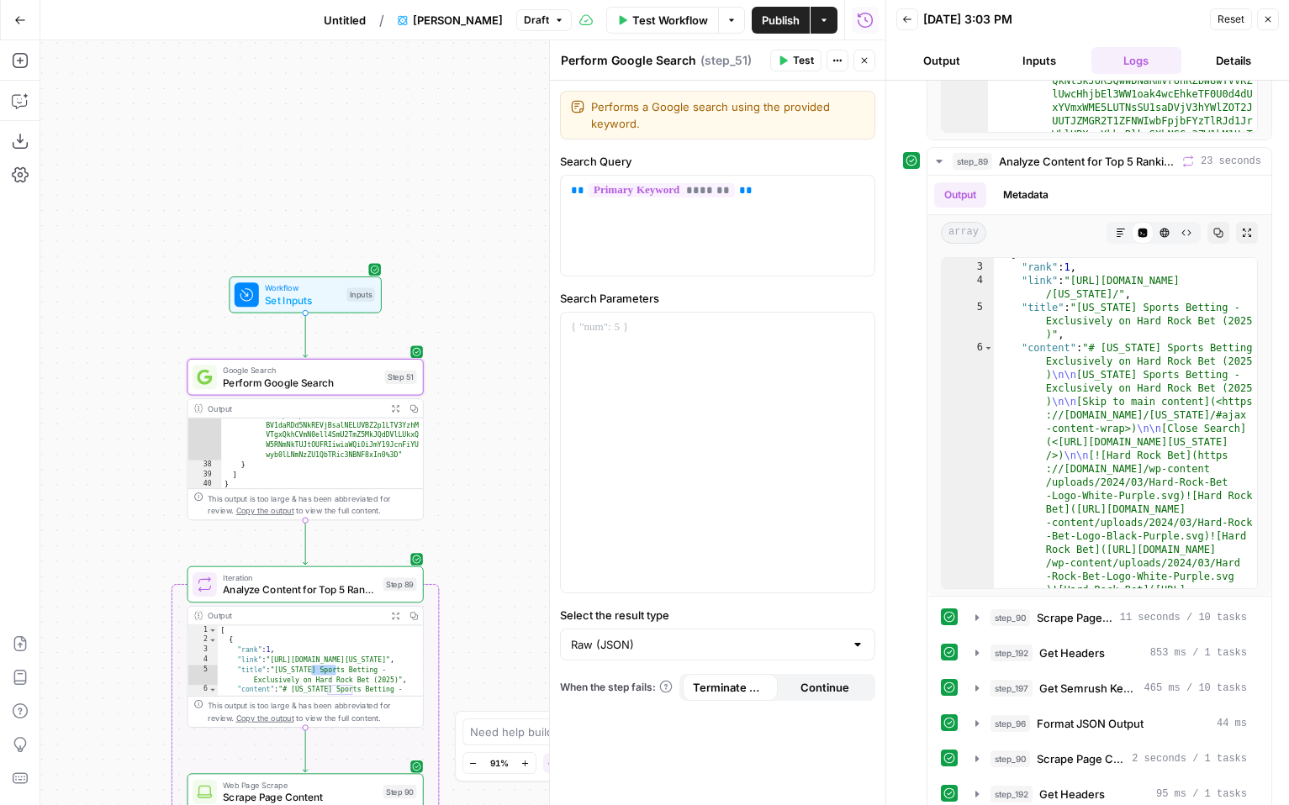
click at [505, 700] on div "Workflow Set Inputs Inputs Google Search Perform Google Search Step 51 Output E…" at bounding box center [462, 422] width 845 height 765
click at [1271, 17] on icon "button" at bounding box center [1268, 19] width 10 height 10
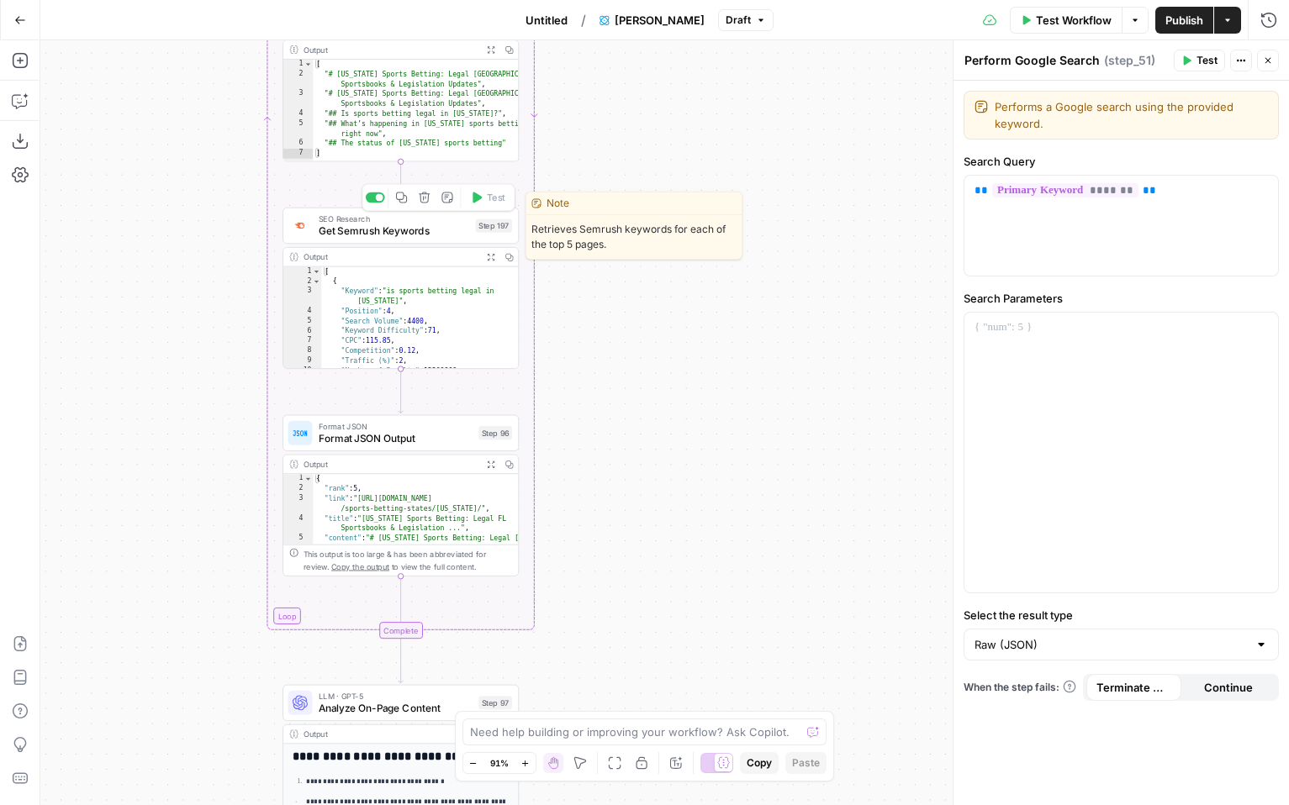
click at [420, 232] on span "Get Semrush Keywords" at bounding box center [394, 231] width 151 height 15
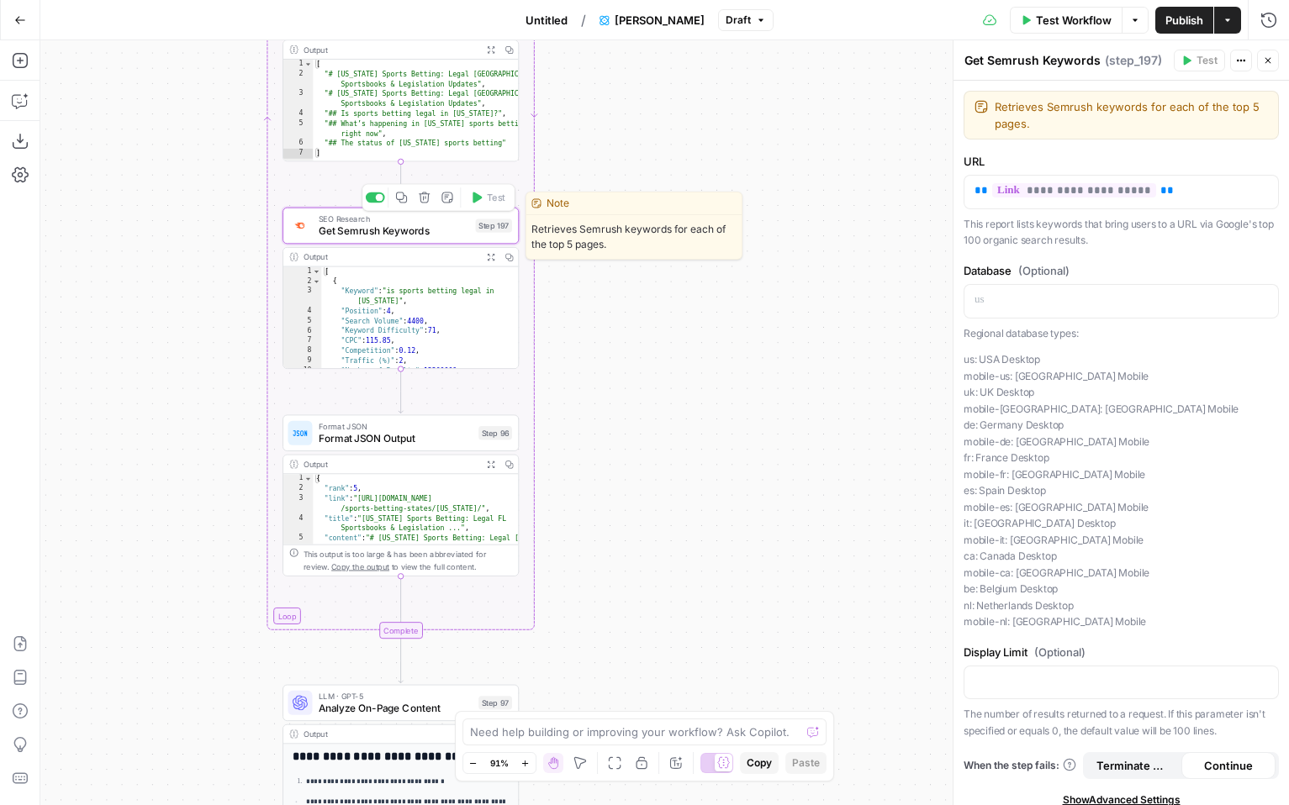
click at [428, 228] on span "Get Semrush Keywords" at bounding box center [394, 231] width 151 height 15
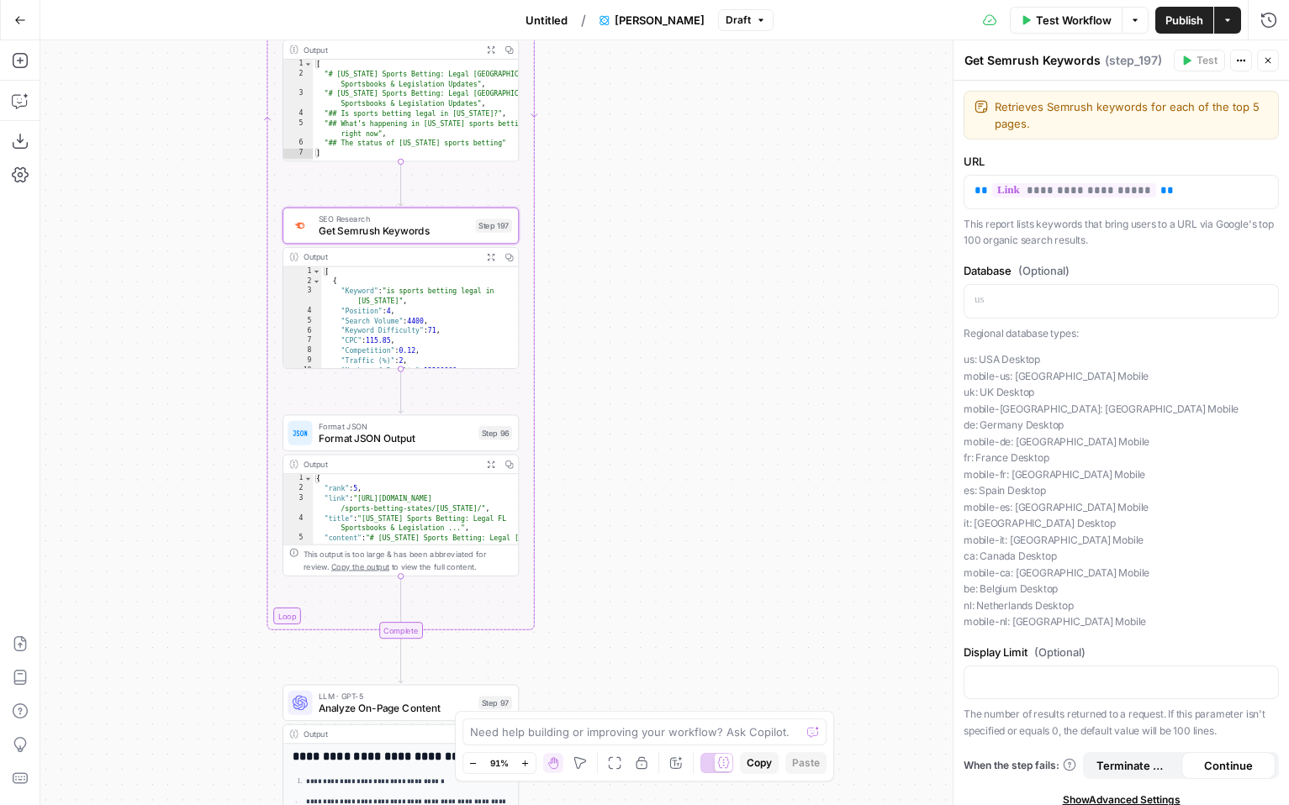
click at [1049, 67] on textarea "Get Semrush Keywords" at bounding box center [1032, 60] width 136 height 17
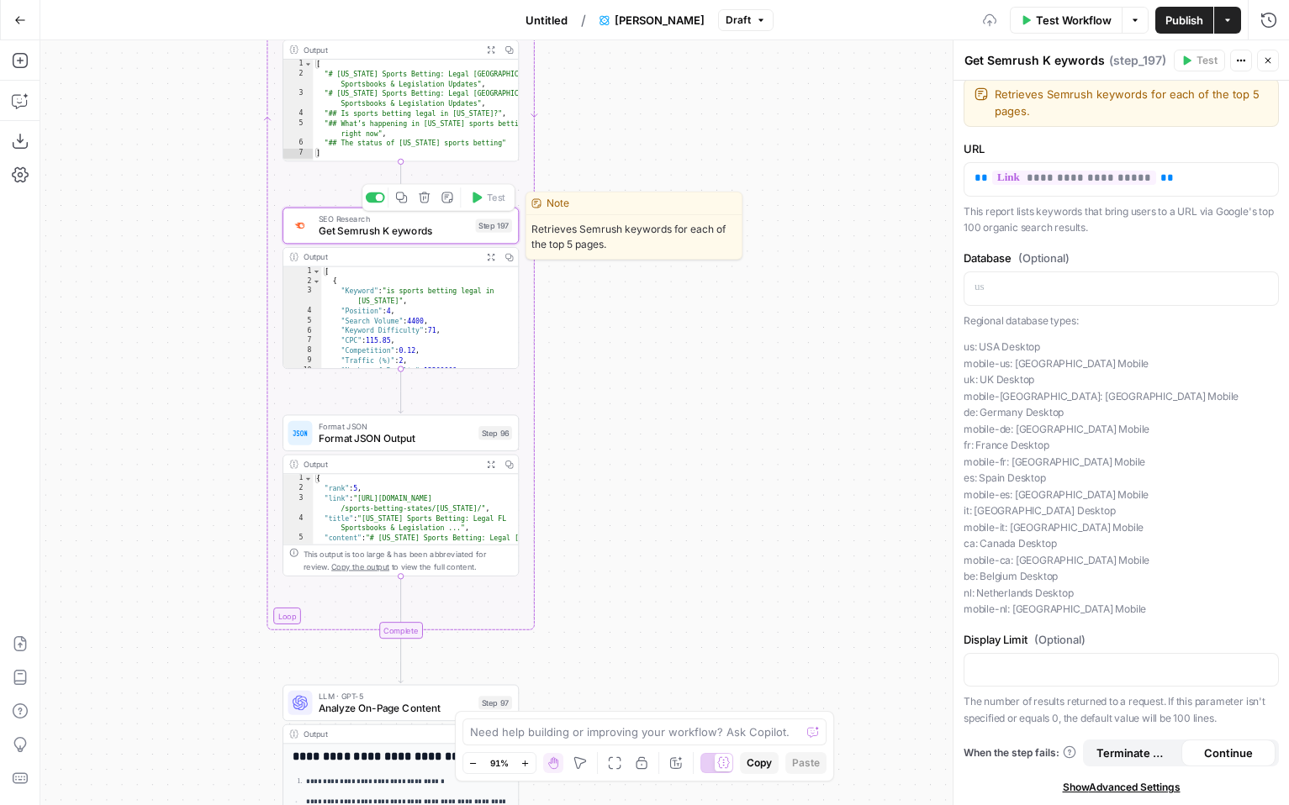
type textarea "Get Semrush K eywords"
click at [392, 231] on span "Get Semrush K eywords" at bounding box center [394, 231] width 151 height 15
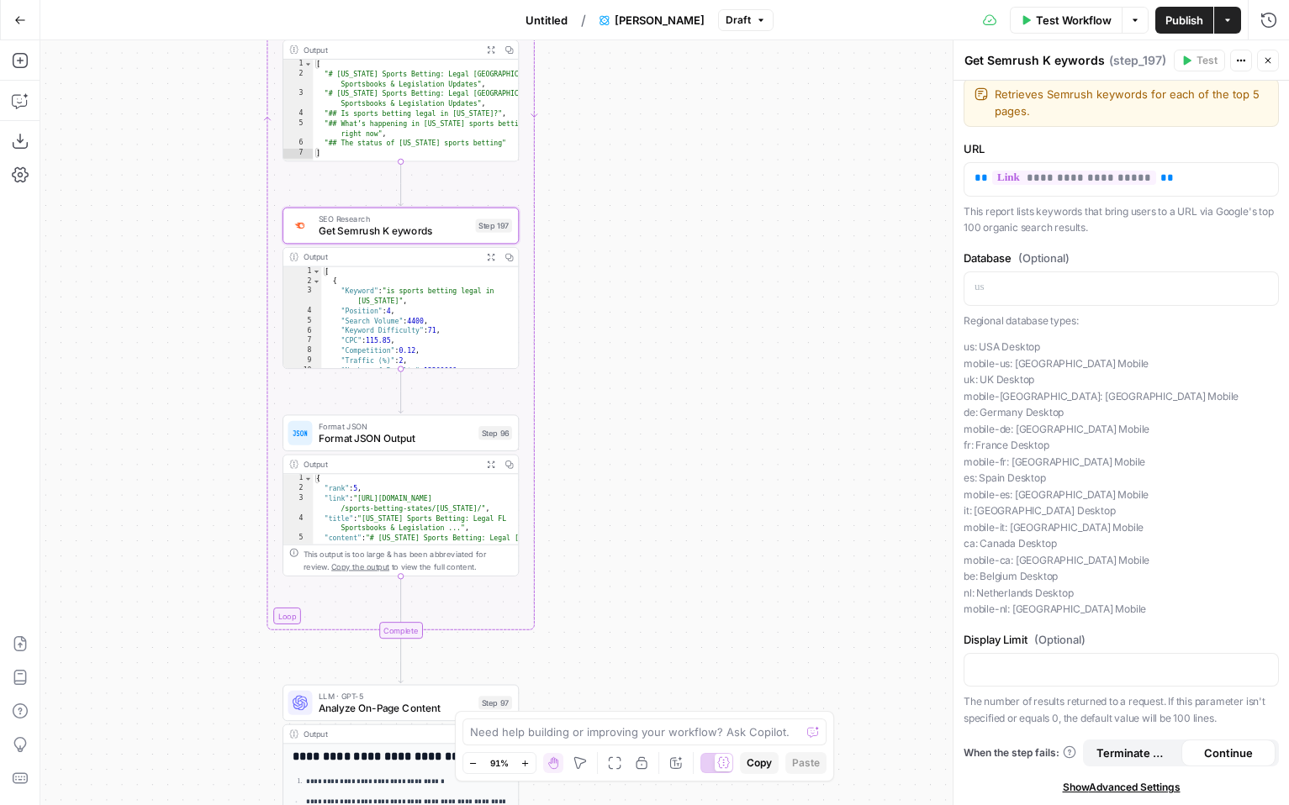
click at [589, 538] on div "Workflow Set Inputs Inputs Google Search Perform Google Search Step 51 Output E…" at bounding box center [664, 422] width 1248 height 765
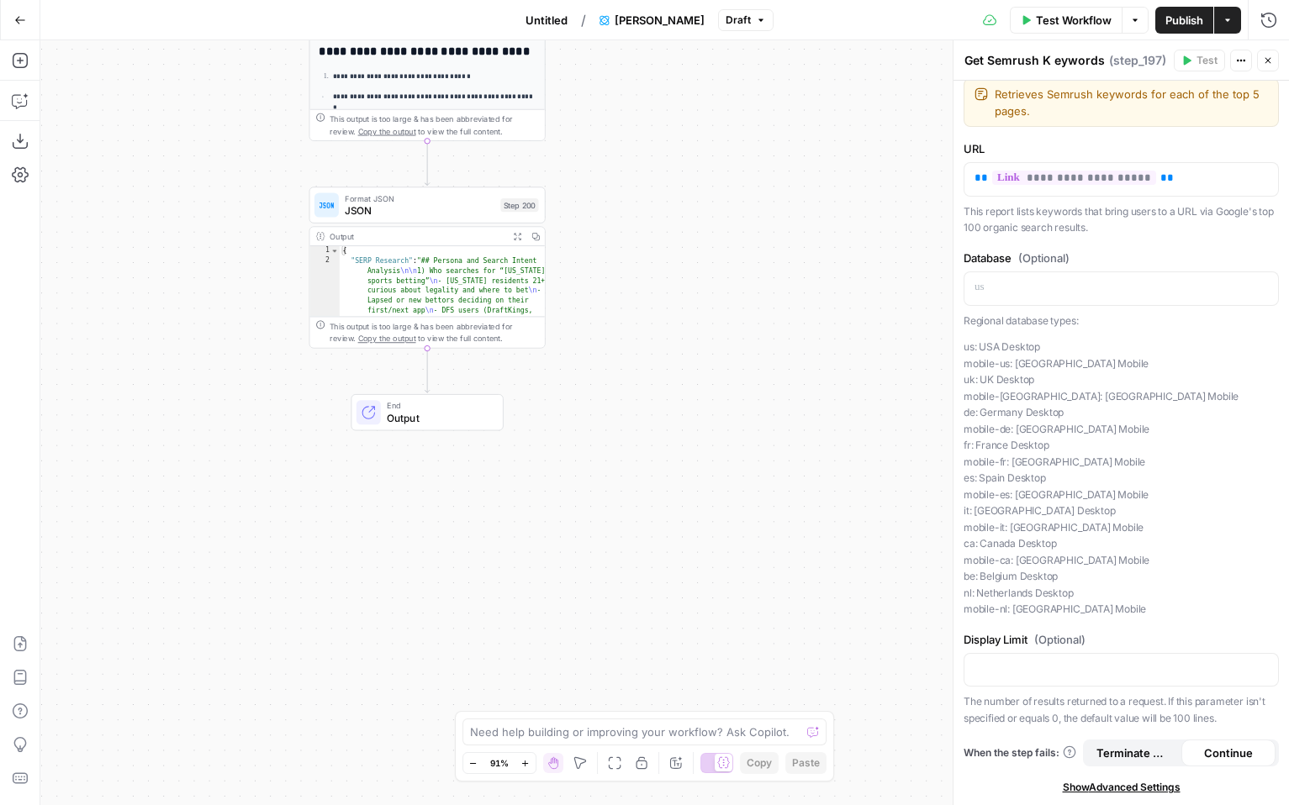
click at [546, 336] on div "Workflow Set Inputs Inputs Google Search Perform Google Search Step 51 Output E…" at bounding box center [664, 422] width 1248 height 765
type textarea "**********"
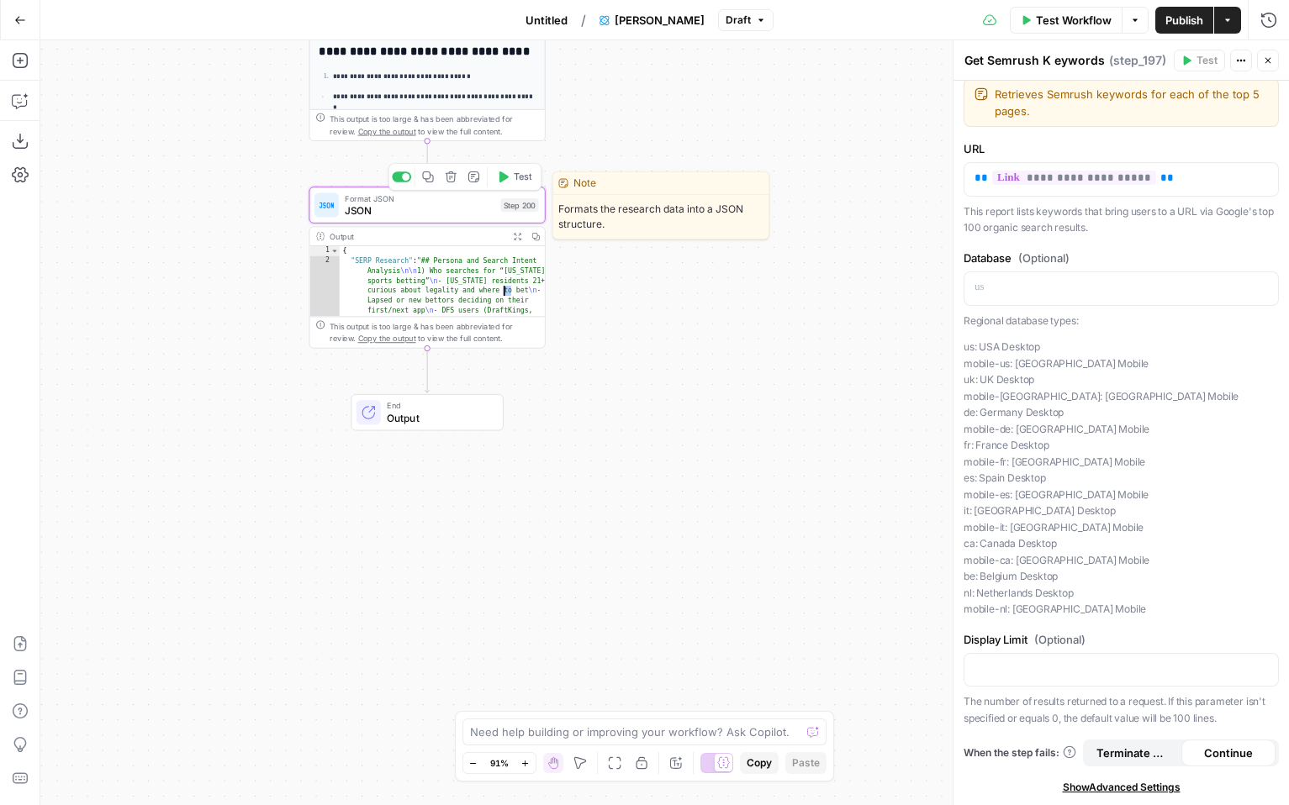
click at [482, 200] on span "Format JSON" at bounding box center [420, 198] width 150 height 13
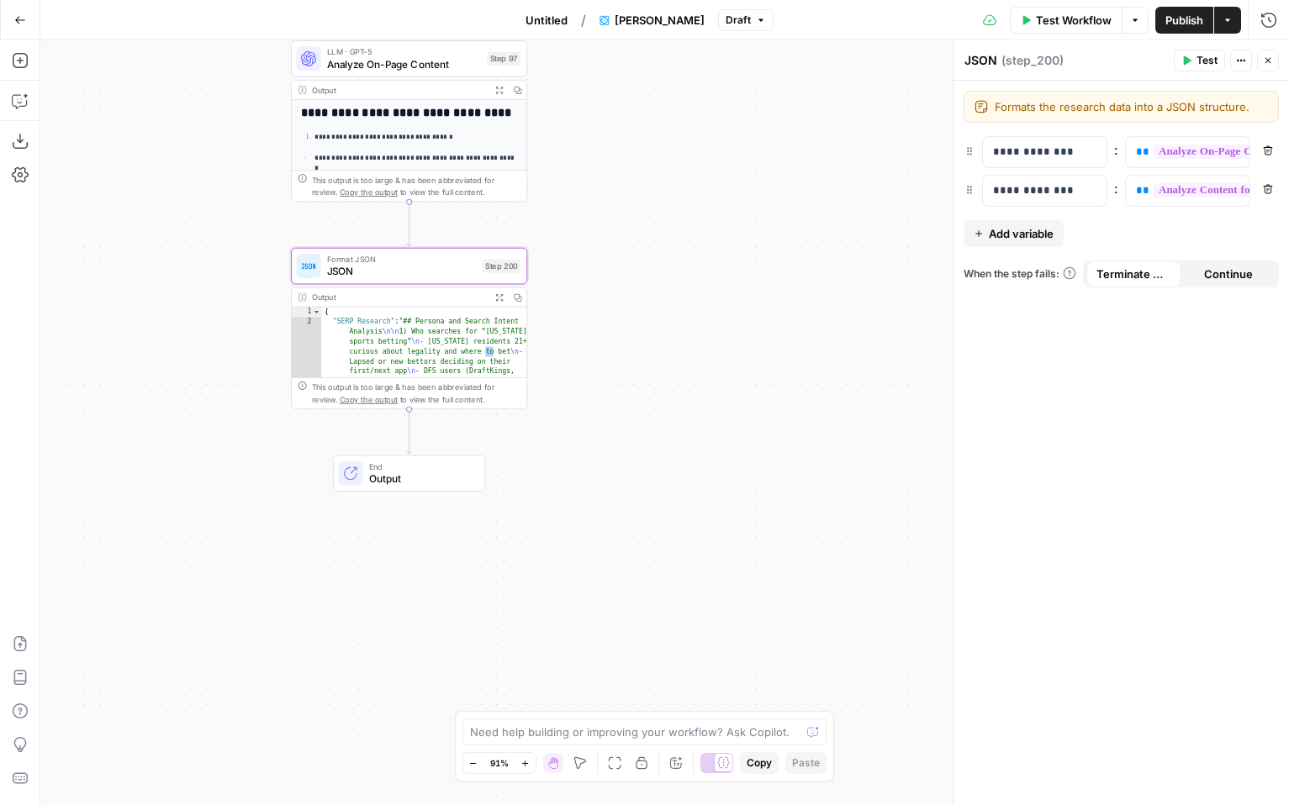
click at [220, 201] on div "Workflow Set Inputs Inputs Google Search Perform Google Search Step 51 Output E…" at bounding box center [664, 422] width 1248 height 765
click at [21, 98] on icon "button" at bounding box center [20, 100] width 17 height 17
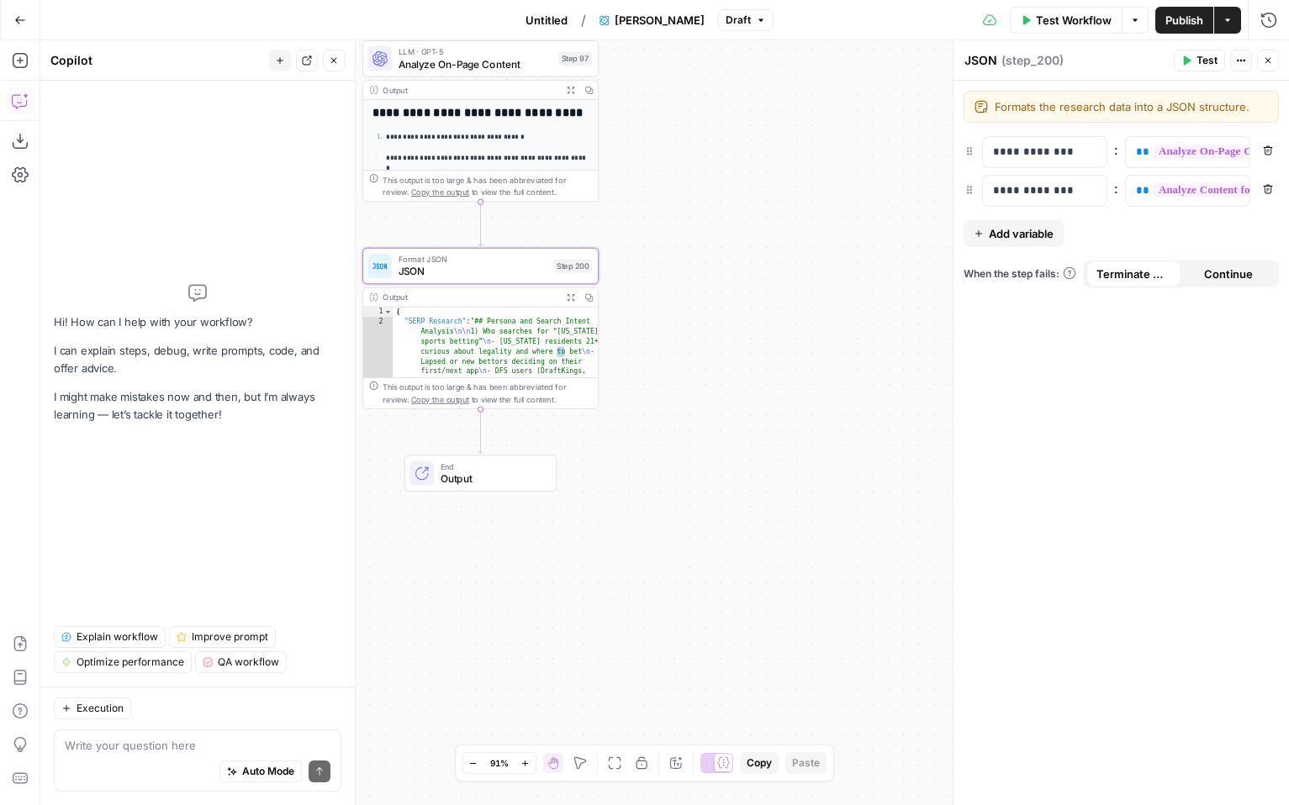
click at [720, 226] on div "Workflow Set Inputs Inputs Google Search Perform Google Search Step 51 Output E…" at bounding box center [664, 422] width 1248 height 765
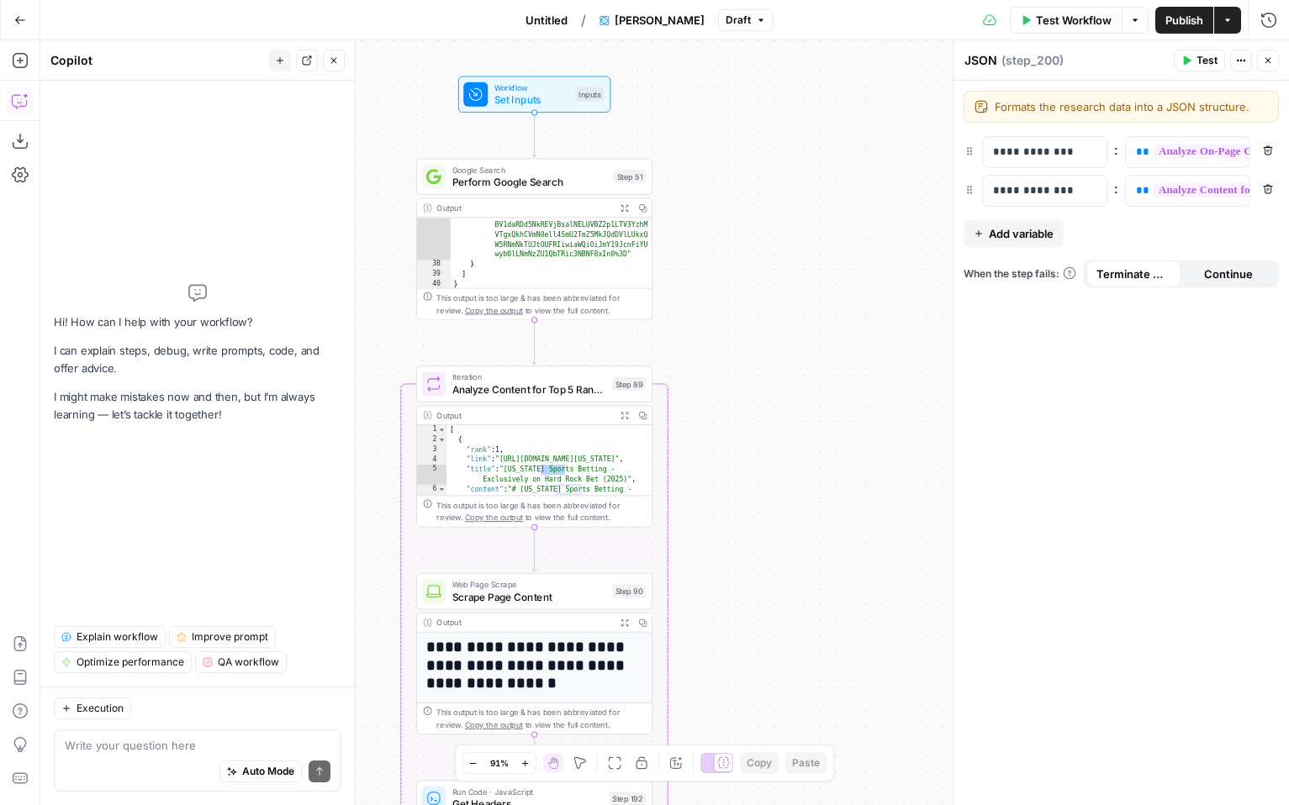
click at [665, 293] on div "Workflow Set Inputs Inputs Google Search Perform Google Search Step 51 Output E…" at bounding box center [664, 422] width 1248 height 765
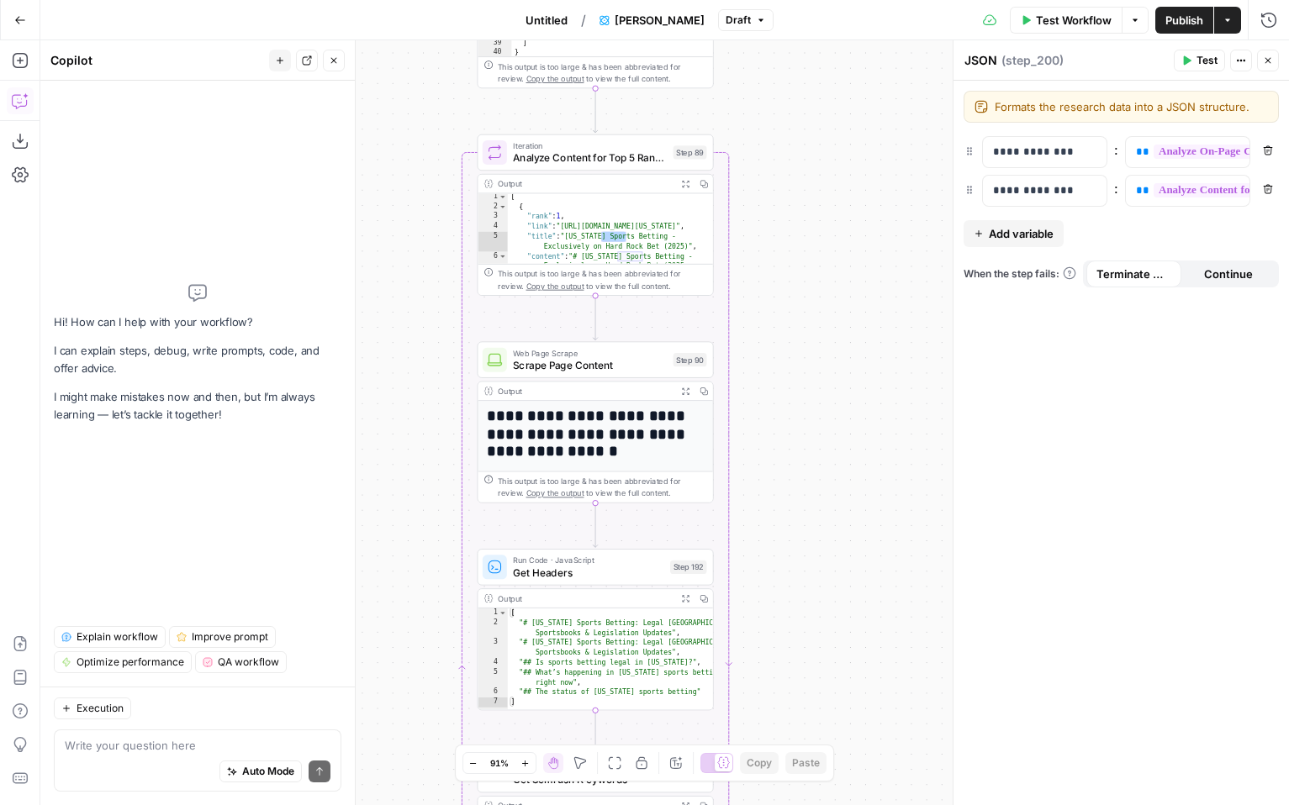
scroll to position [0, 0]
click at [825, 184] on div "Workflow Set Inputs Inputs Google Search Perform Google Search Step 51 Output E…" at bounding box center [664, 422] width 1248 height 765
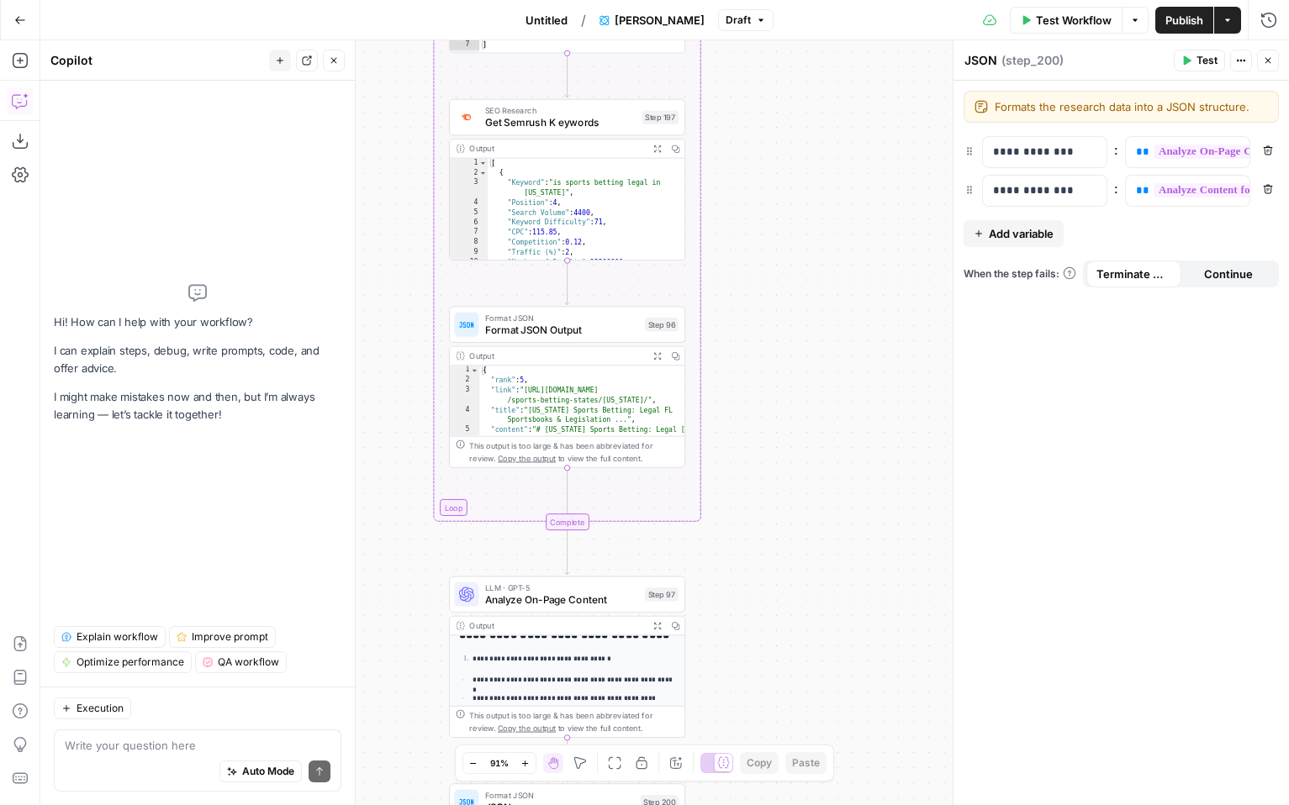
type textarea "**********"
click at [506, 451] on div "This output is too large & has been abbreviated for review. Copy the output to …" at bounding box center [573, 452] width 209 height 24
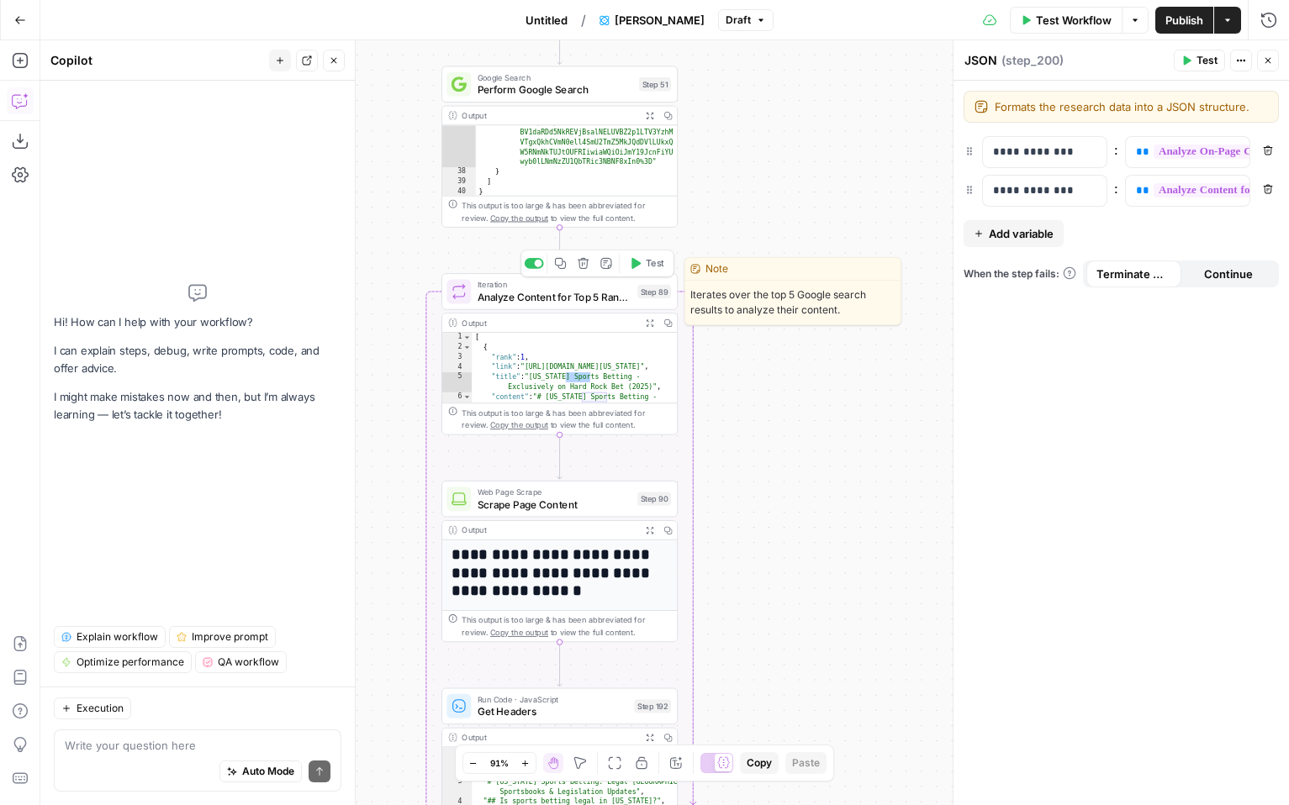
click at [560, 295] on span "Analyze Content for Top 5 Ranking Pages" at bounding box center [554, 296] width 154 height 15
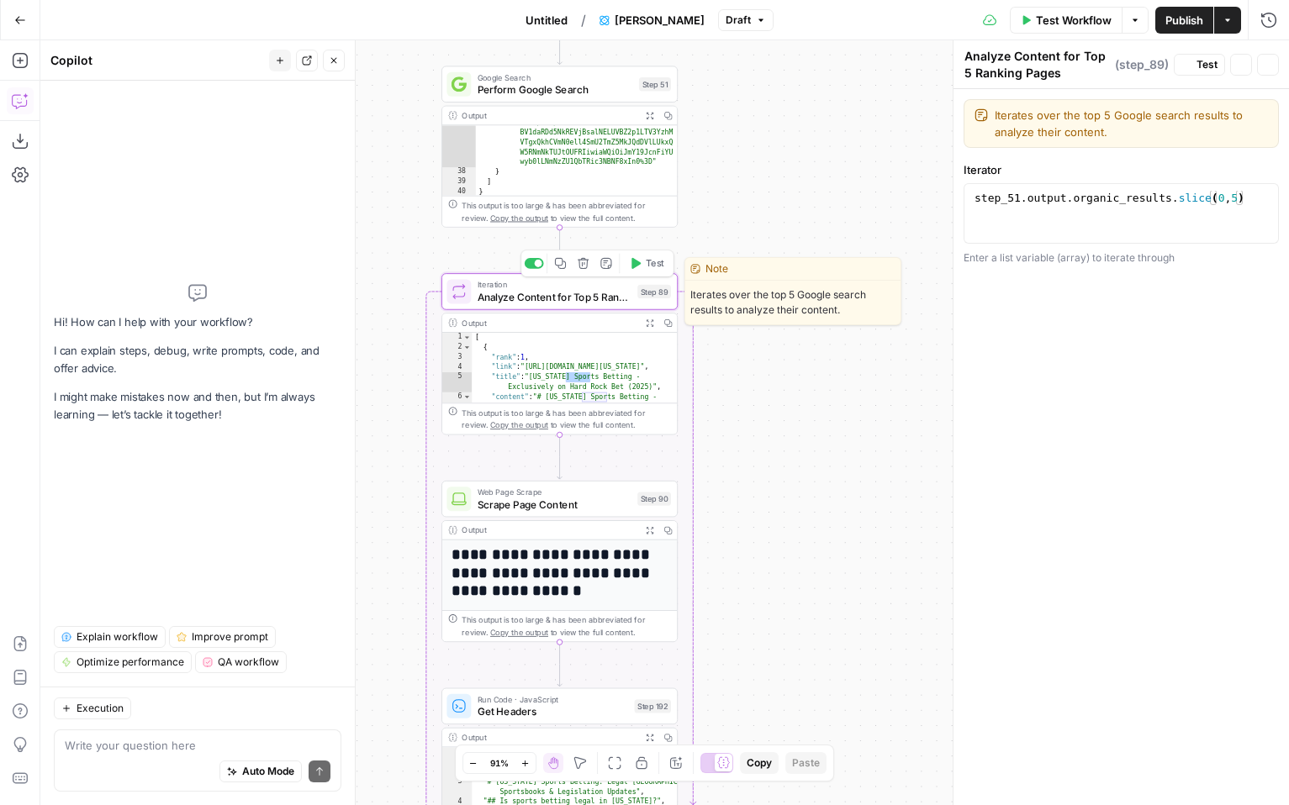
click at [560, 295] on span "Analyze Content for Top 5 Ranking Pages" at bounding box center [554, 296] width 154 height 15
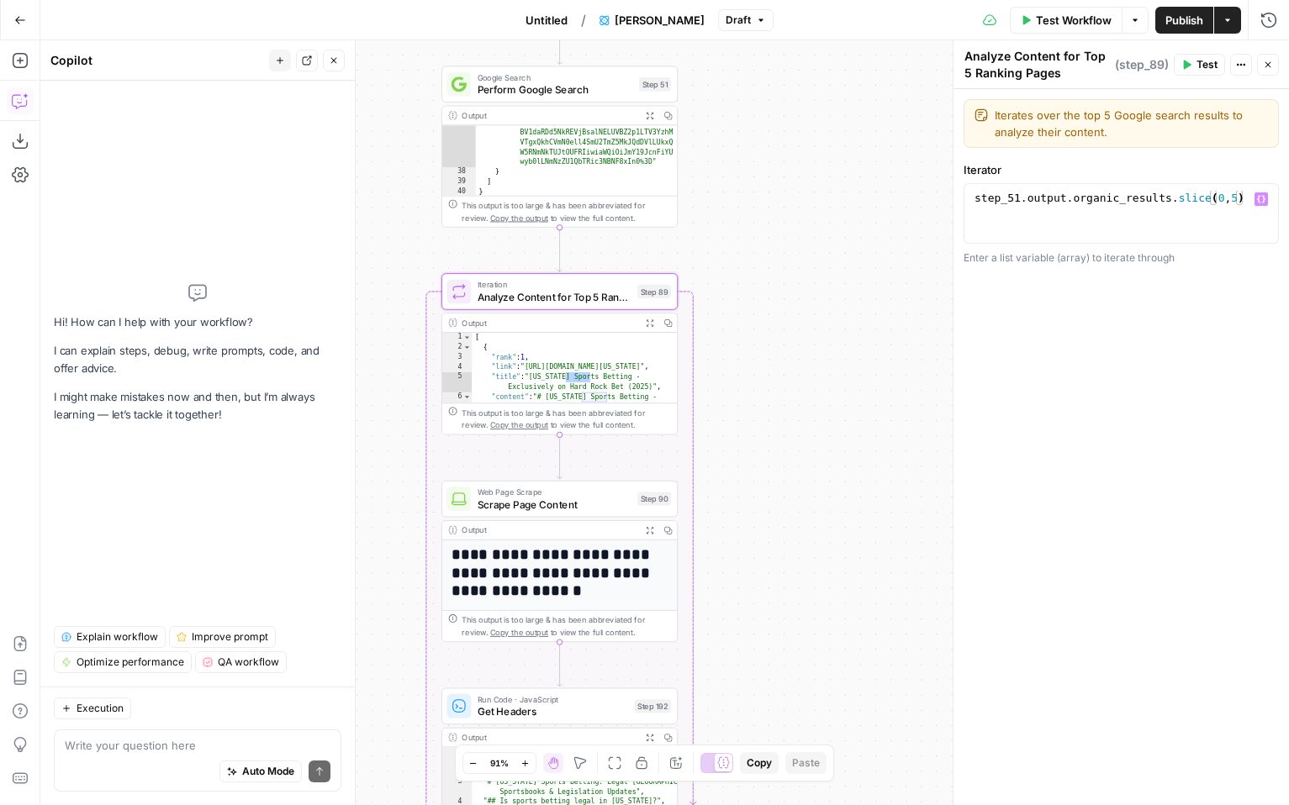
type textarea "**********"
click at [1022, 194] on div "step_51 . output . organic_results . slice ( 0 , 5 )" at bounding box center [1121, 229] width 300 height 76
click at [1241, 63] on icon "button" at bounding box center [1241, 65] width 10 height 10
click at [1019, 56] on textarea "Analyze Content for Top 5 Ranking Pages" at bounding box center [1037, 65] width 146 height 34
click at [1036, 335] on div "**********" at bounding box center [1120, 447] width 335 height 716
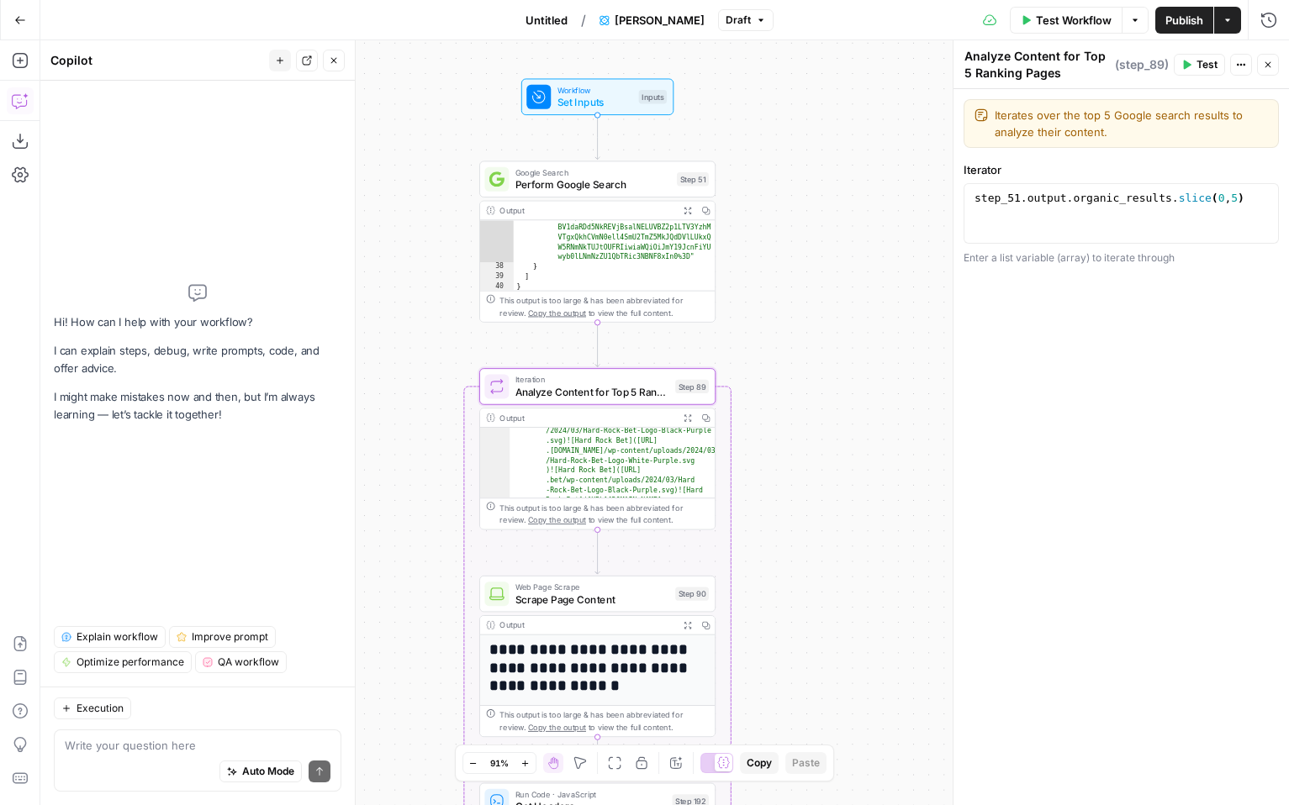
scroll to position [395, 0]
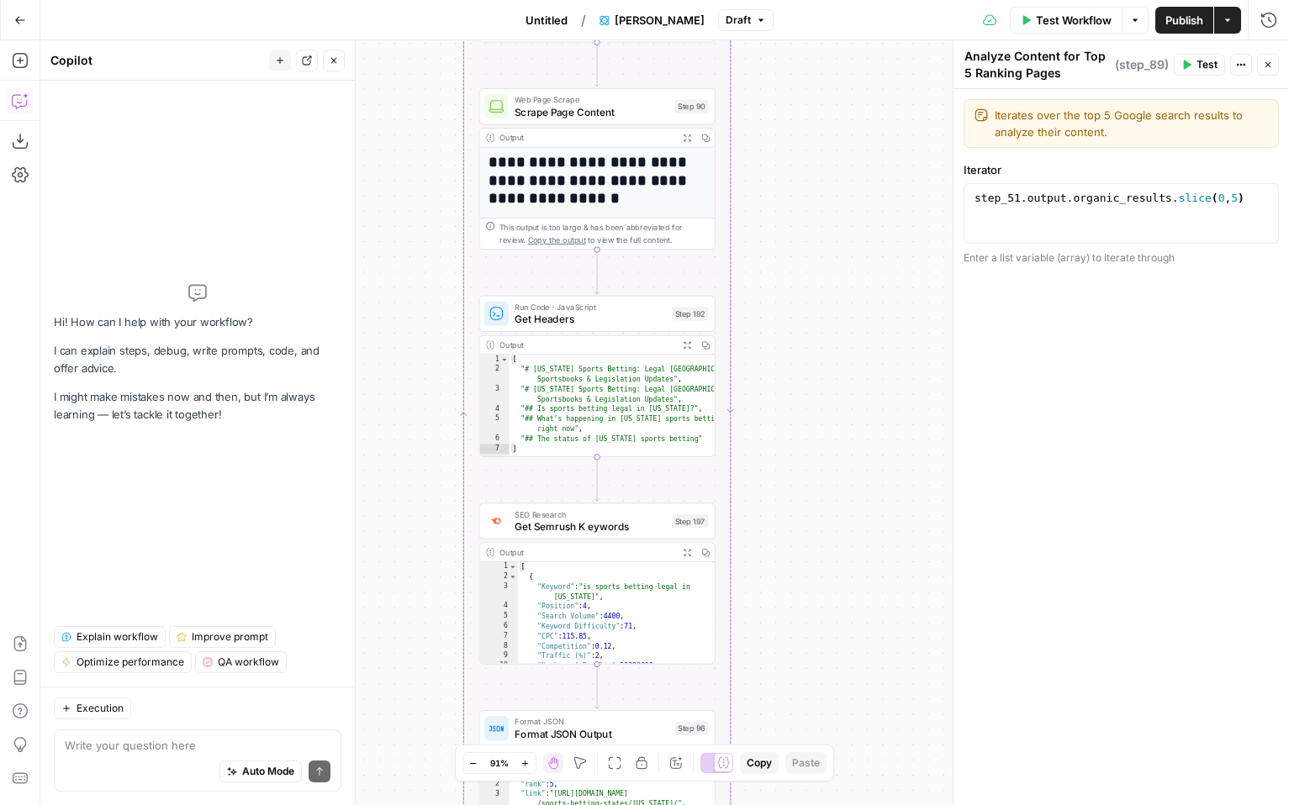
click at [1269, 60] on icon "button" at bounding box center [1268, 65] width 10 height 10
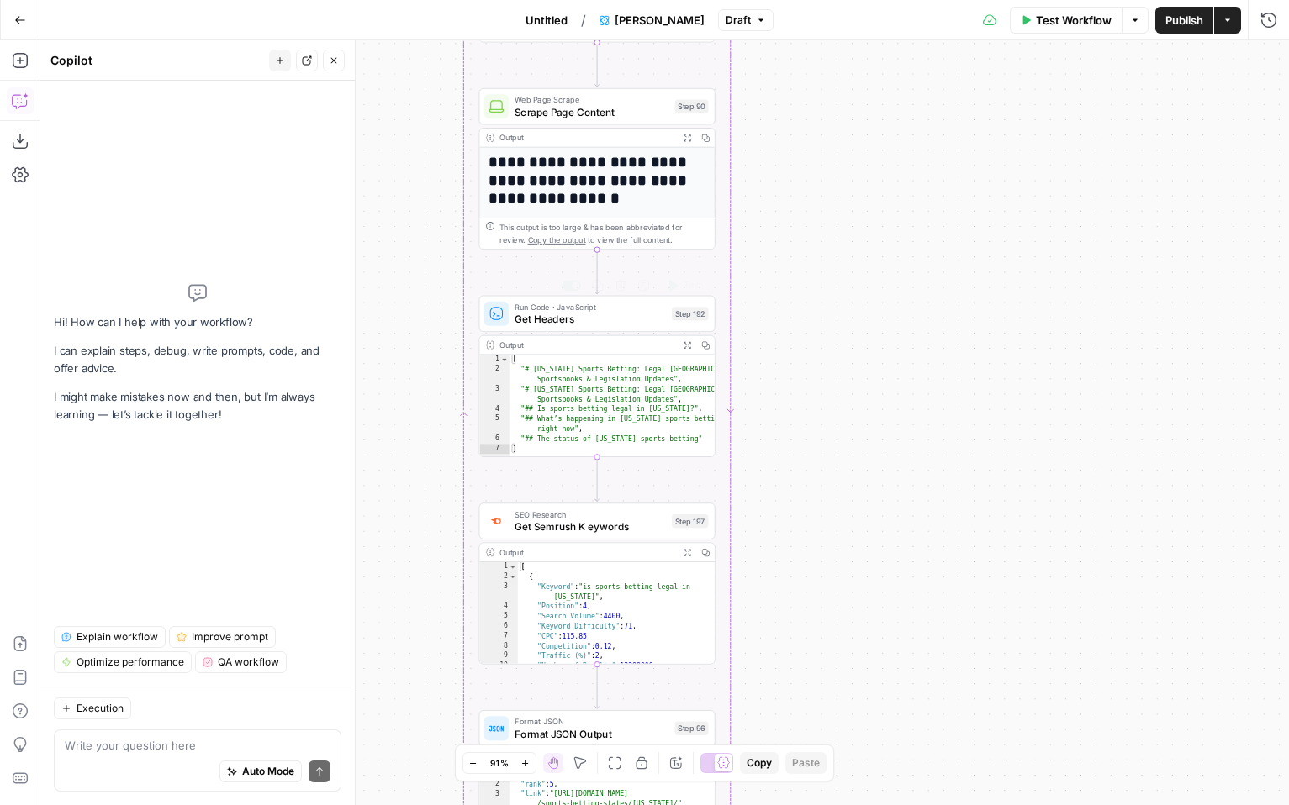
click at [648, 317] on span "Get Headers" at bounding box center [589, 319] width 151 height 15
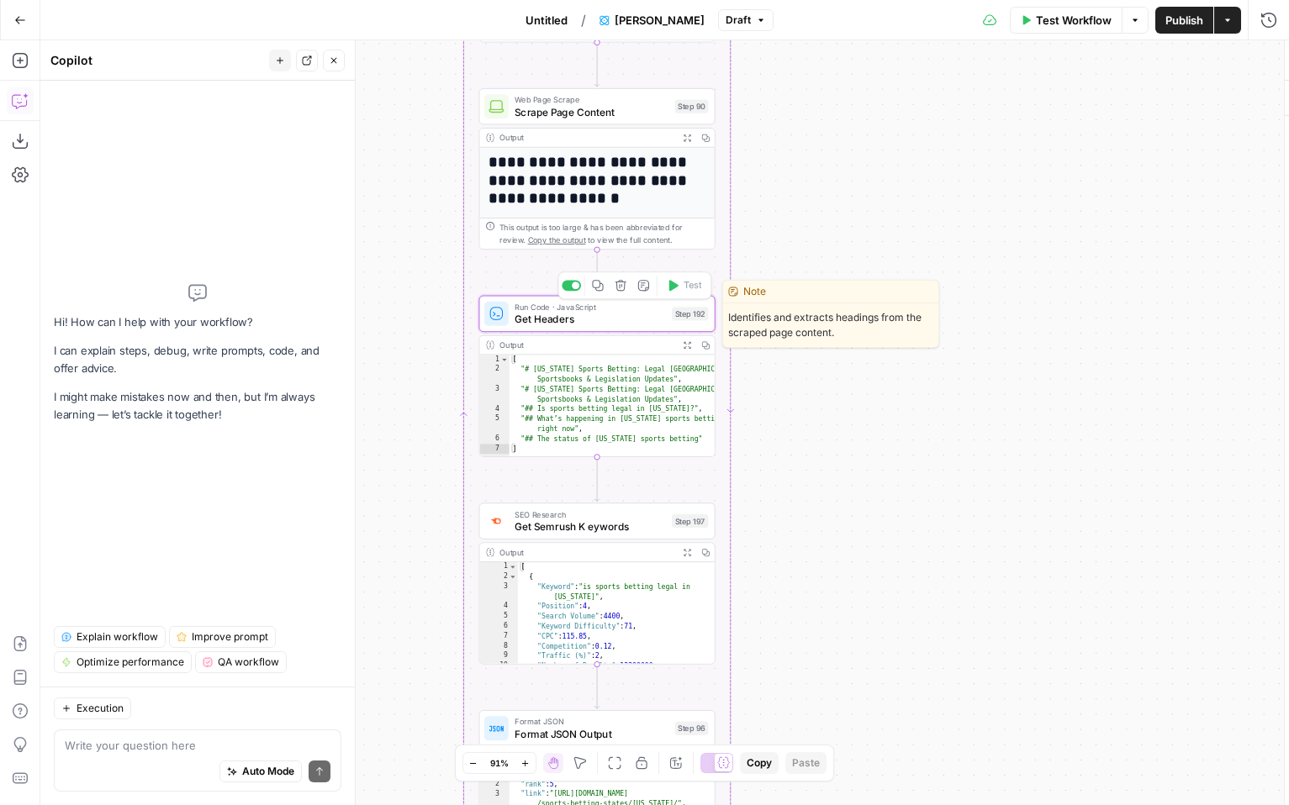
click at [648, 317] on span "Get Headers" at bounding box center [589, 319] width 151 height 15
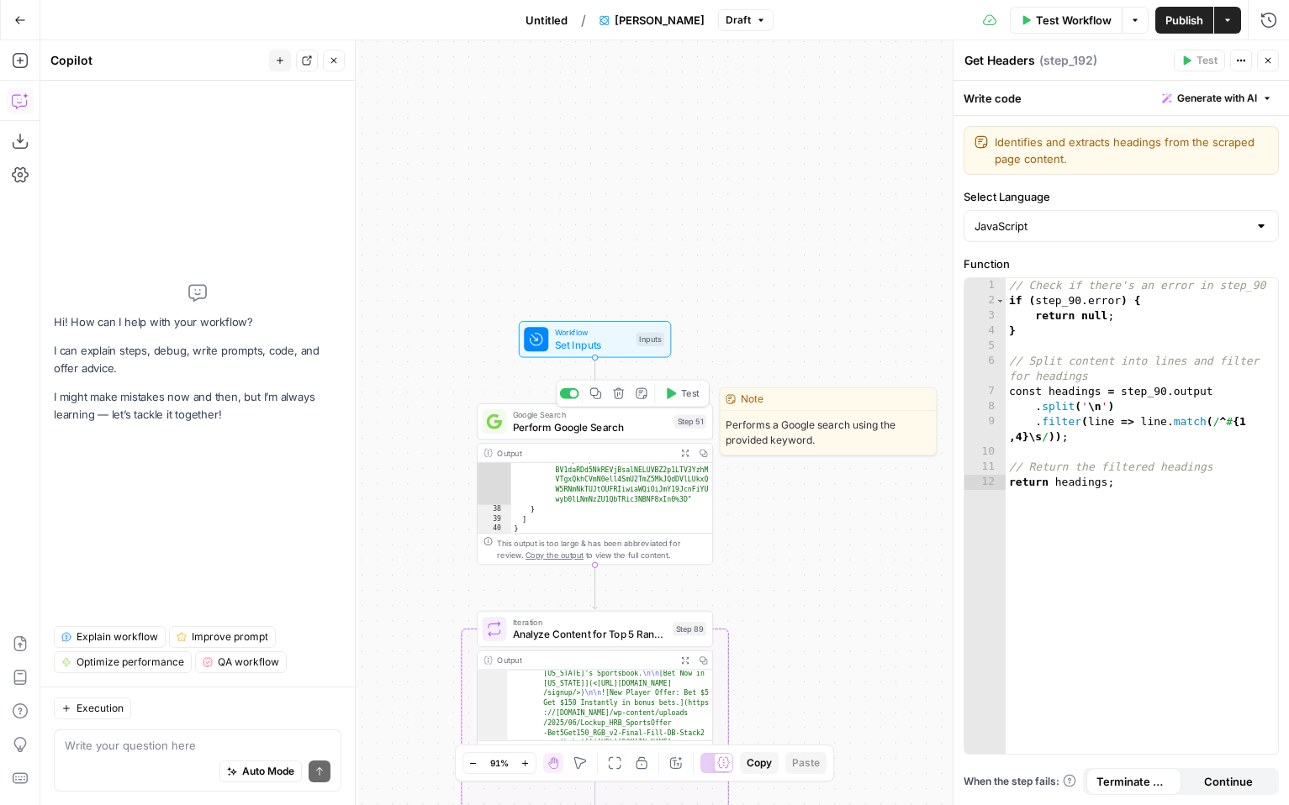
click at [648, 413] on span "Google Search" at bounding box center [591, 415] width 156 height 13
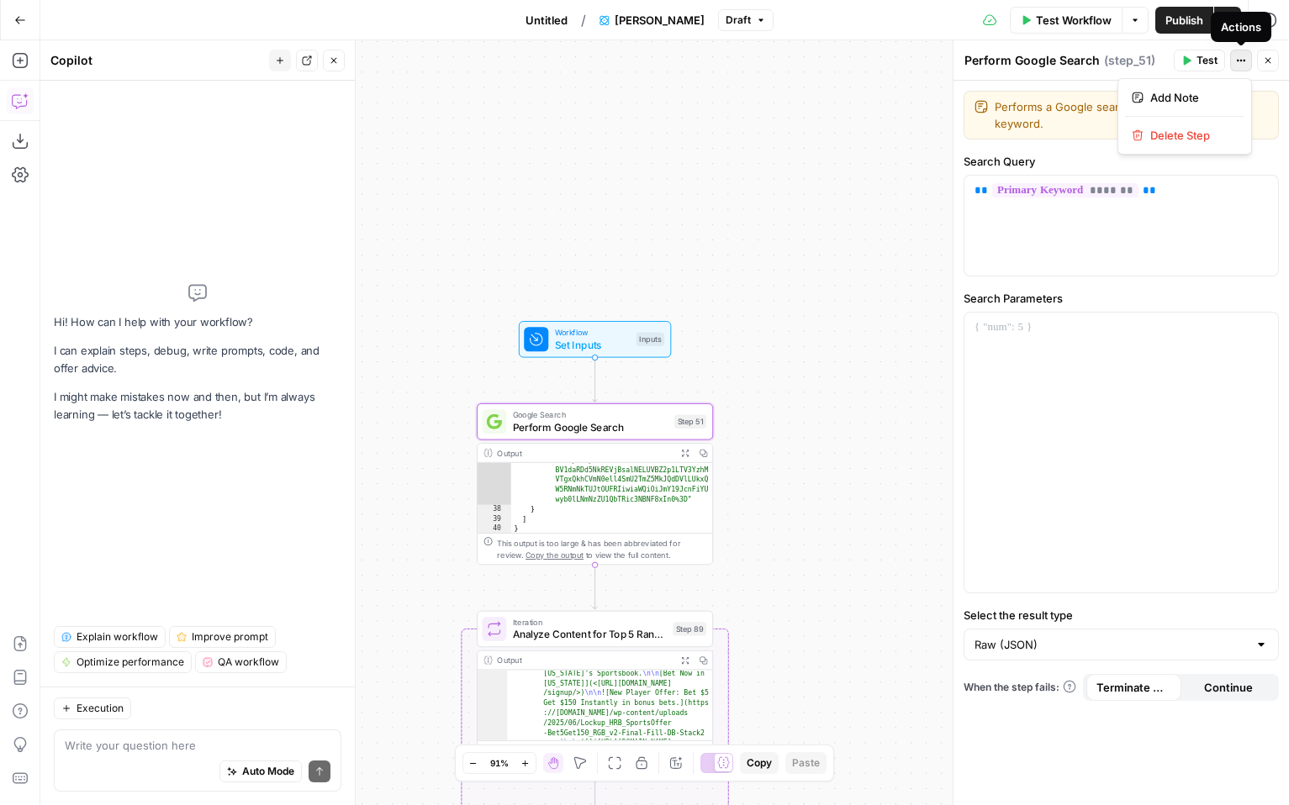
click at [1239, 59] on icon "button" at bounding box center [1241, 60] width 10 height 10
click at [1047, 72] on header "Perform Google Search Perform Google Search ( step_51 ) Test Actions Close" at bounding box center [1120, 60] width 335 height 40
click at [1126, 61] on span "( step_51 )" at bounding box center [1129, 60] width 51 height 17
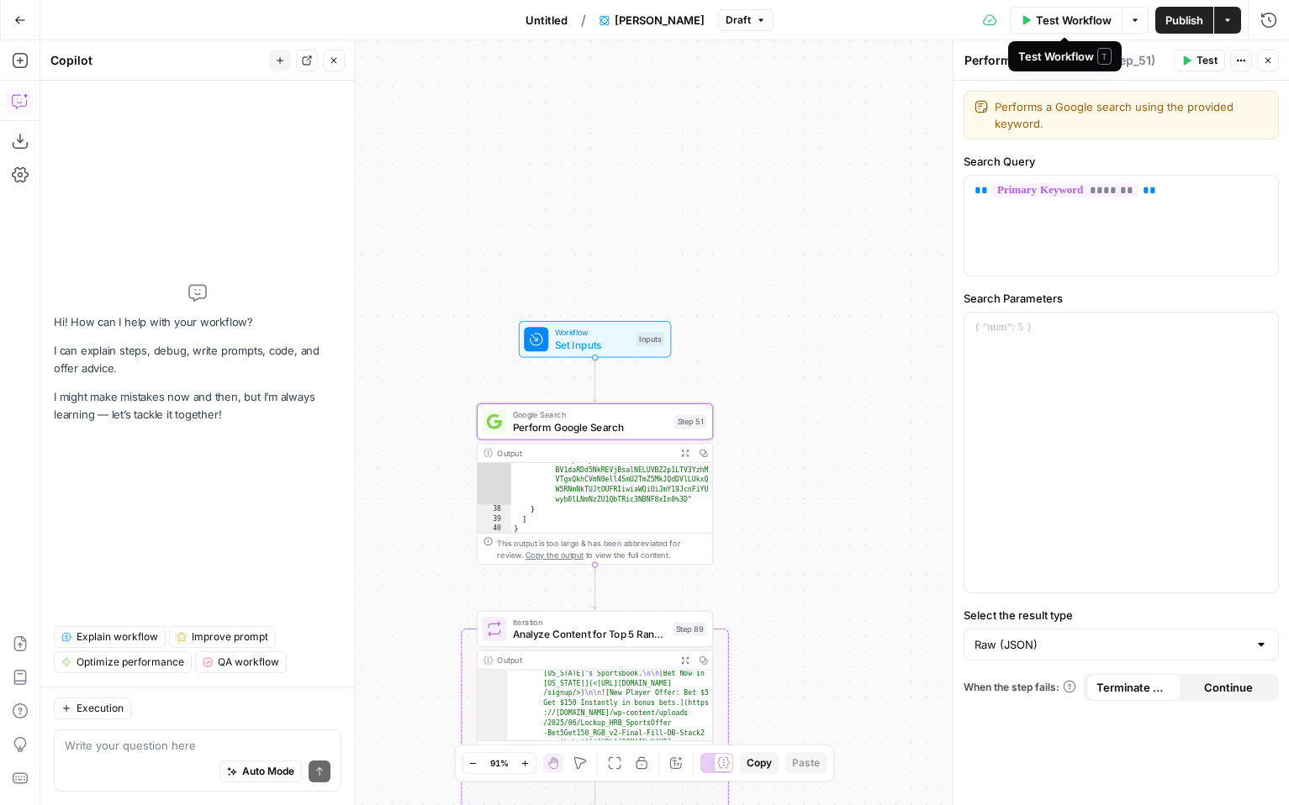
click at [1041, 18] on span "Test Workflow" at bounding box center [1074, 20] width 76 height 17
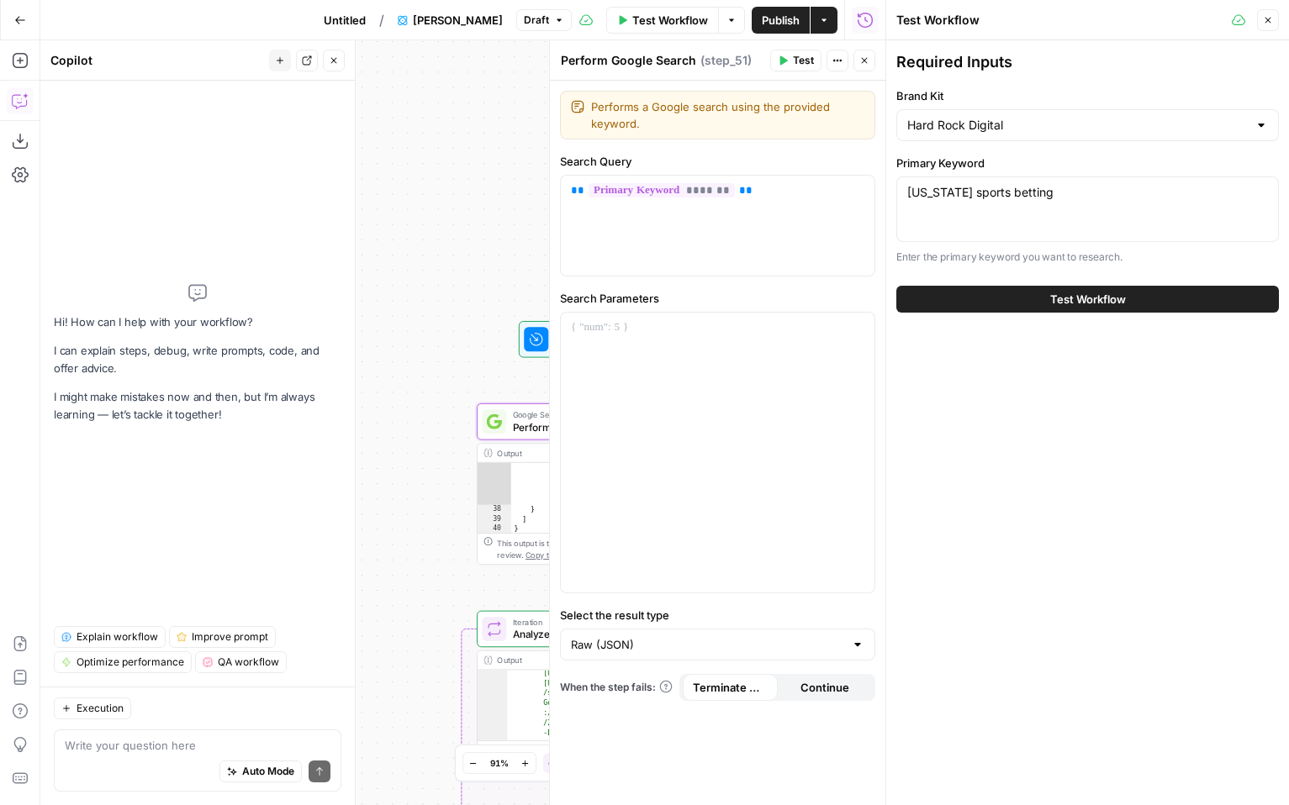
click at [1109, 302] on span "Test Workflow" at bounding box center [1088, 299] width 76 height 17
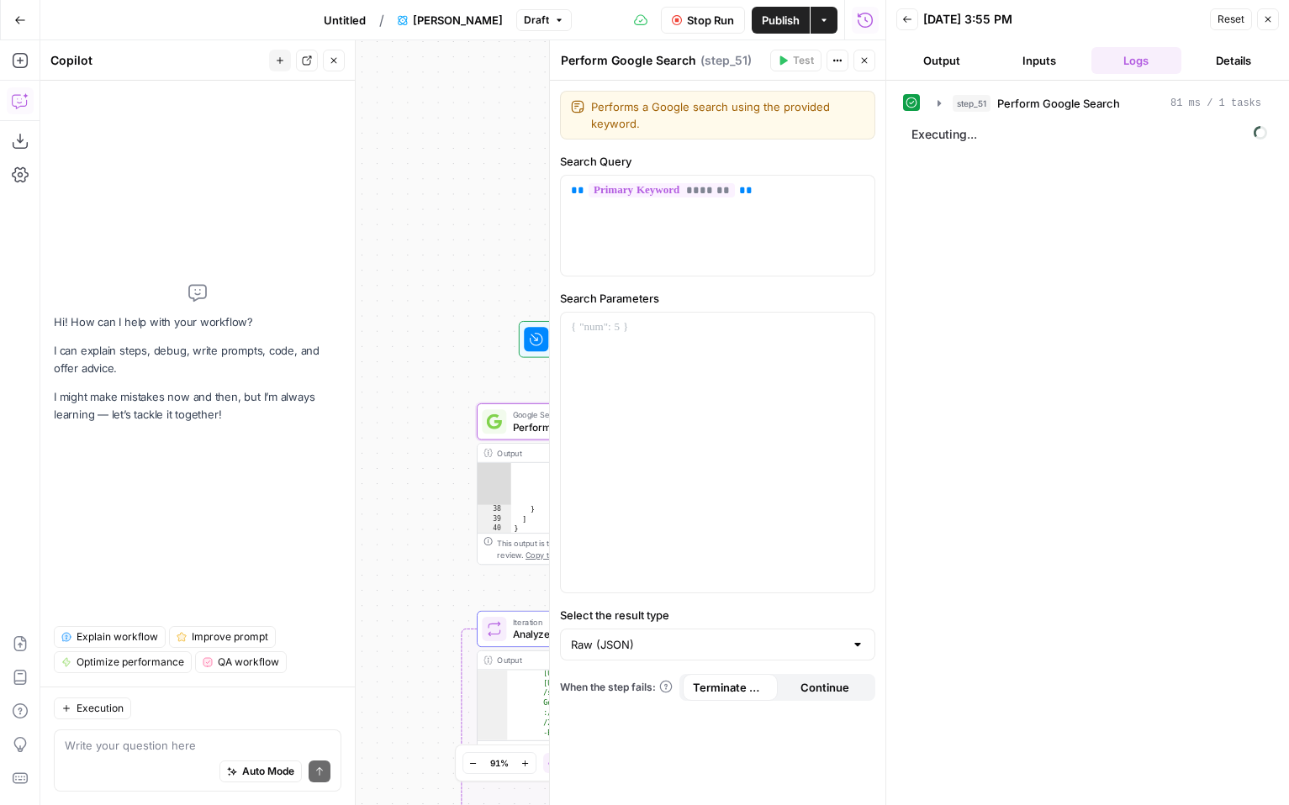
scroll to position [15, 0]
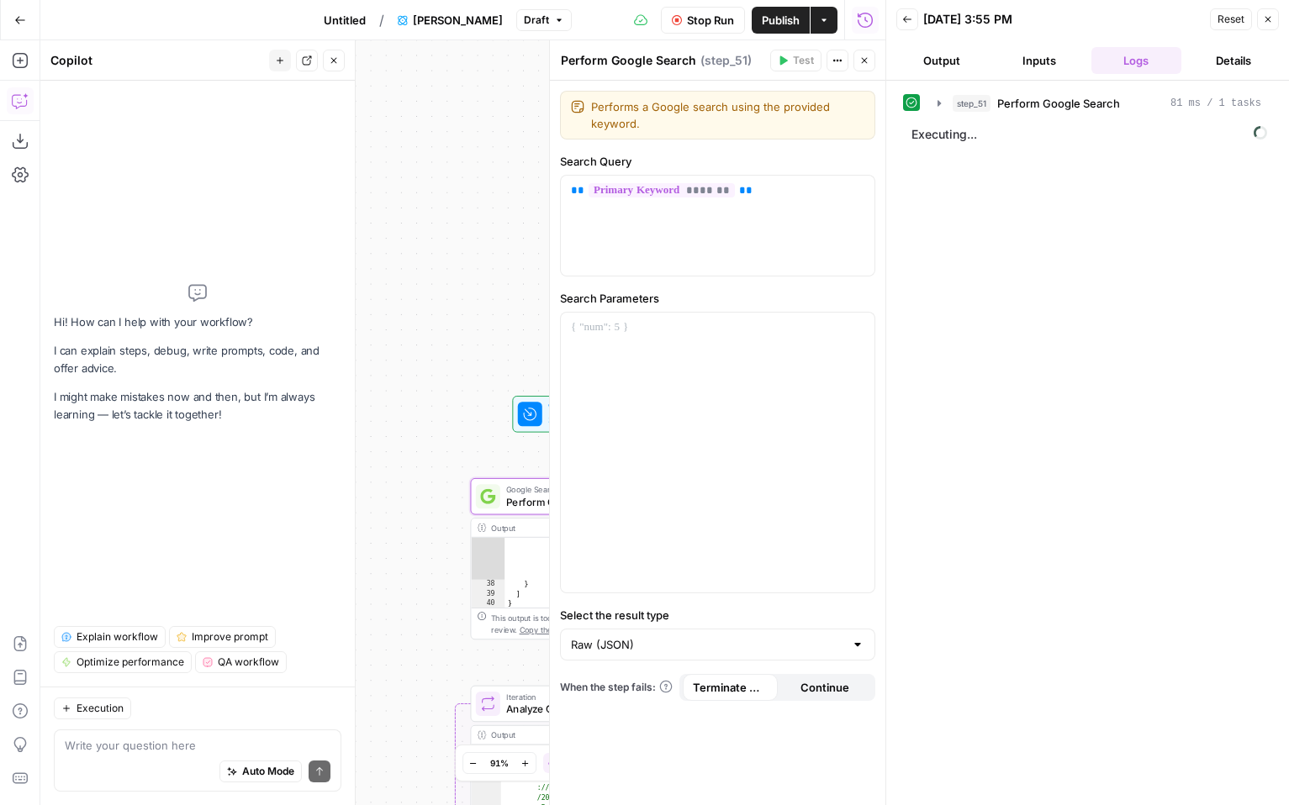
click at [13, 5] on button "Go Back" at bounding box center [20, 20] width 30 height 30
